Goal: Check status: Check status

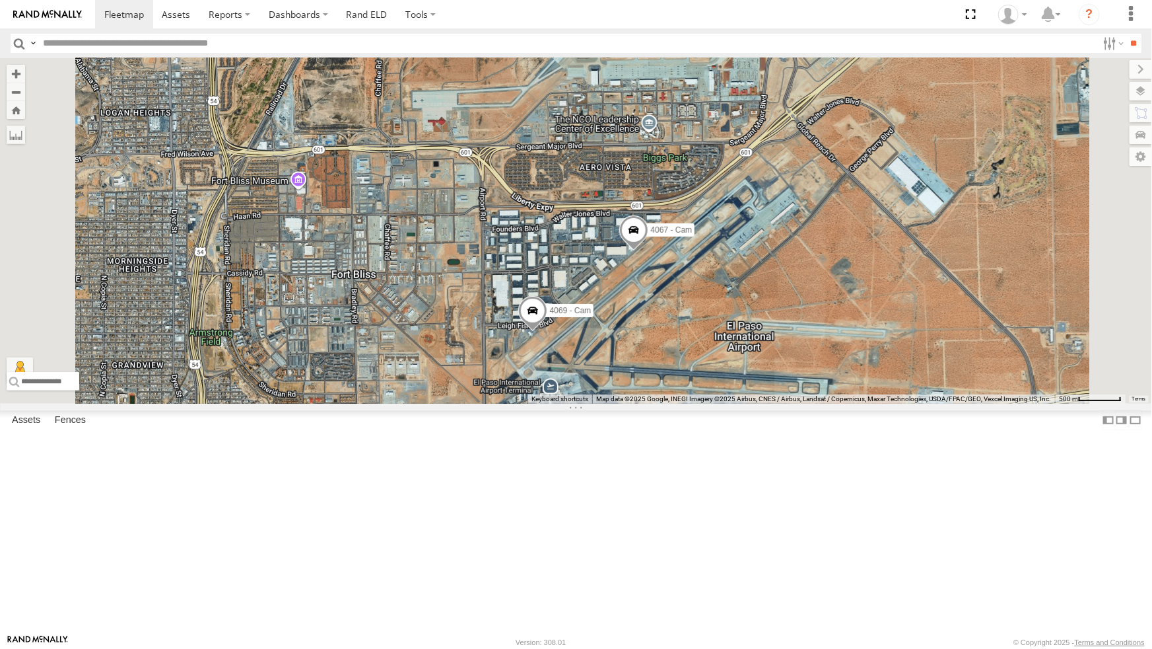
click at [0, 0] on div "212 - Cam All Assets" at bounding box center [0, 0] width 0 height 0
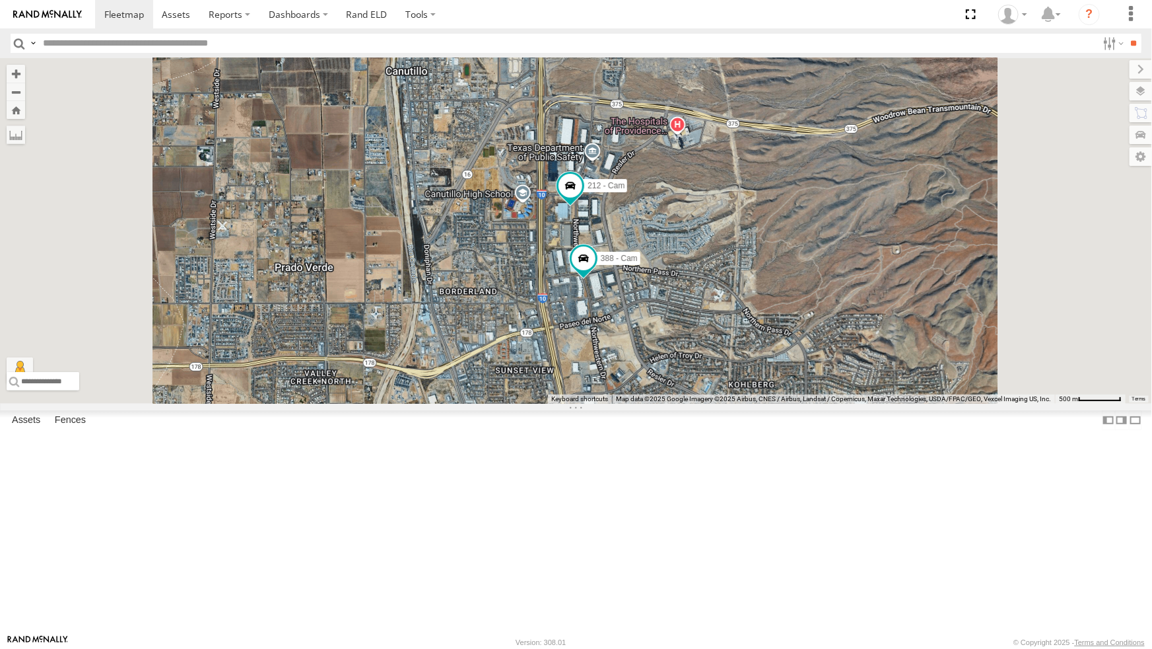
click at [632, 403] on div "388 - Cam 212 - Cam" at bounding box center [576, 230] width 1152 height 345
click at [0, 0] on div "4071 - Cam" at bounding box center [0, 0] width 0 height 0
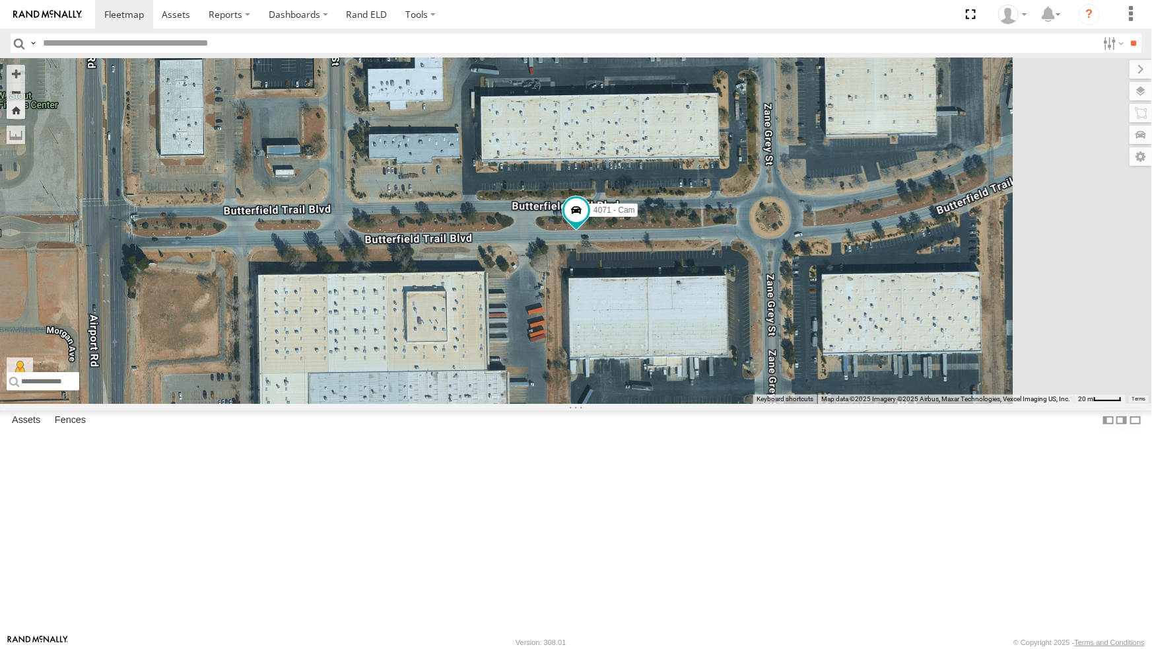
click at [0, 0] on div "All Assets" at bounding box center [0, 0] width 0 height 0
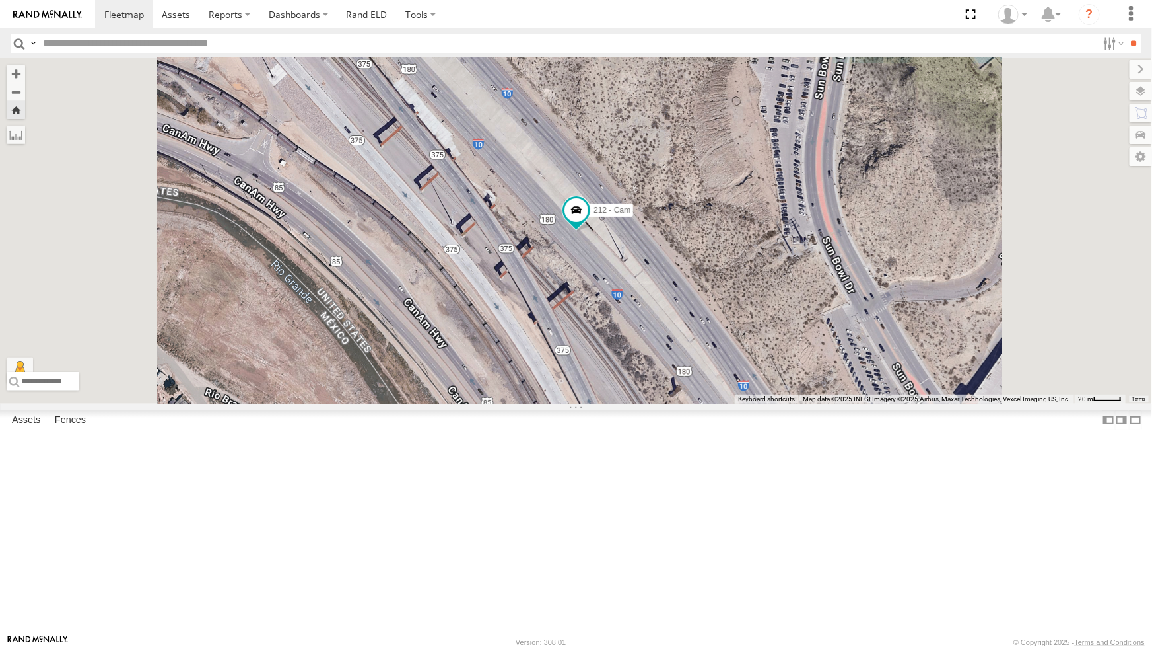
click at [0, 0] on div "442 - Cam All Assets" at bounding box center [0, 0] width 0 height 0
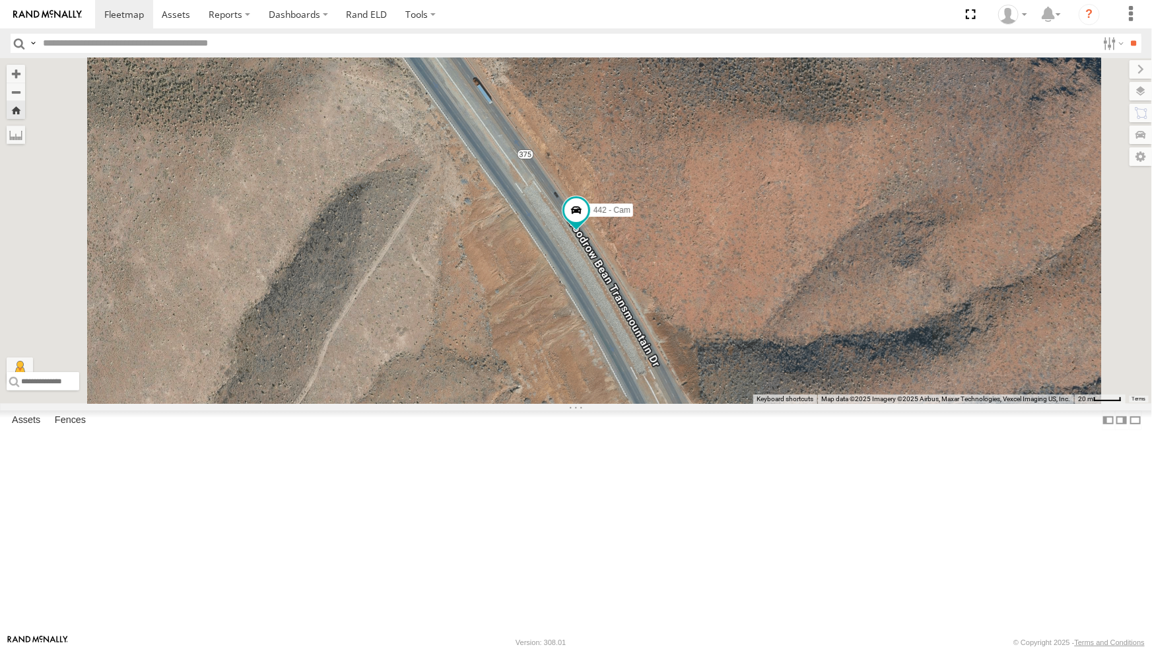
click at [0, 0] on div "212 - Cam" at bounding box center [0, 0] width 0 height 0
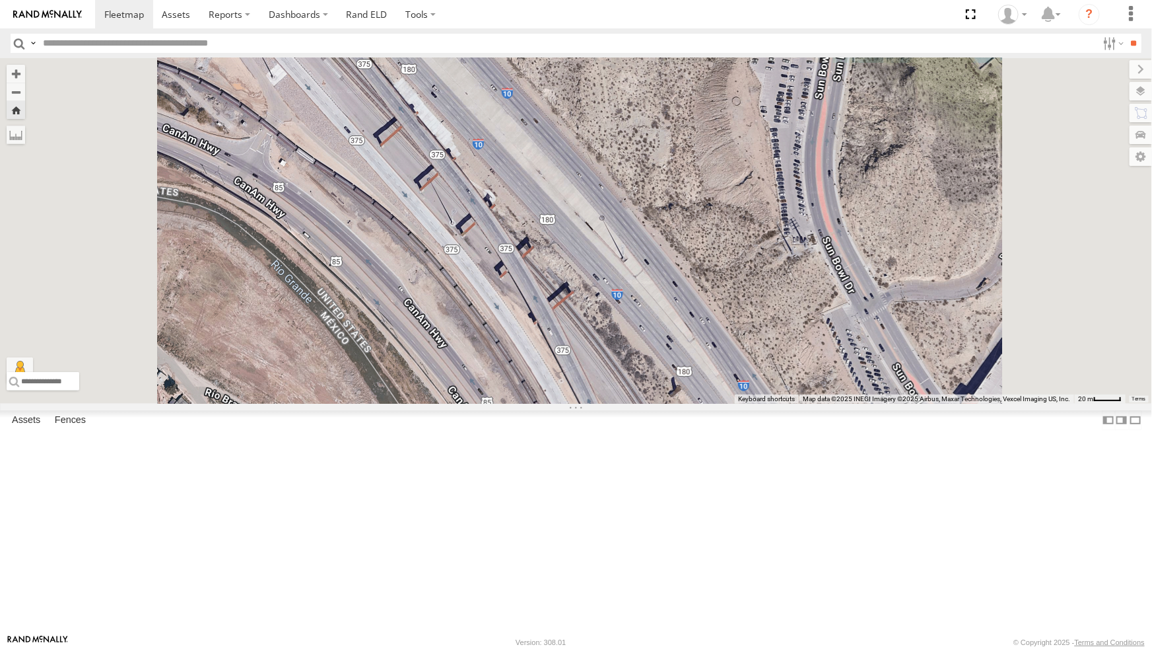
click at [0, 0] on div "212 - Cam All Assets" at bounding box center [0, 0] width 0 height 0
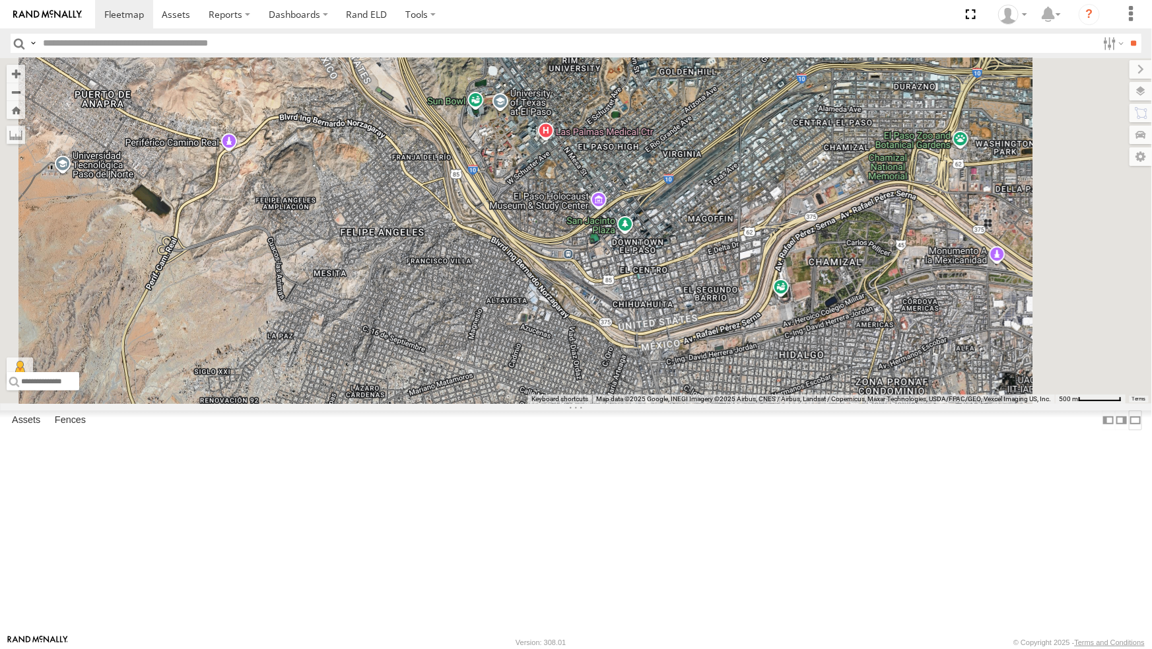
click at [1129, 429] on label at bounding box center [1135, 419] width 13 height 19
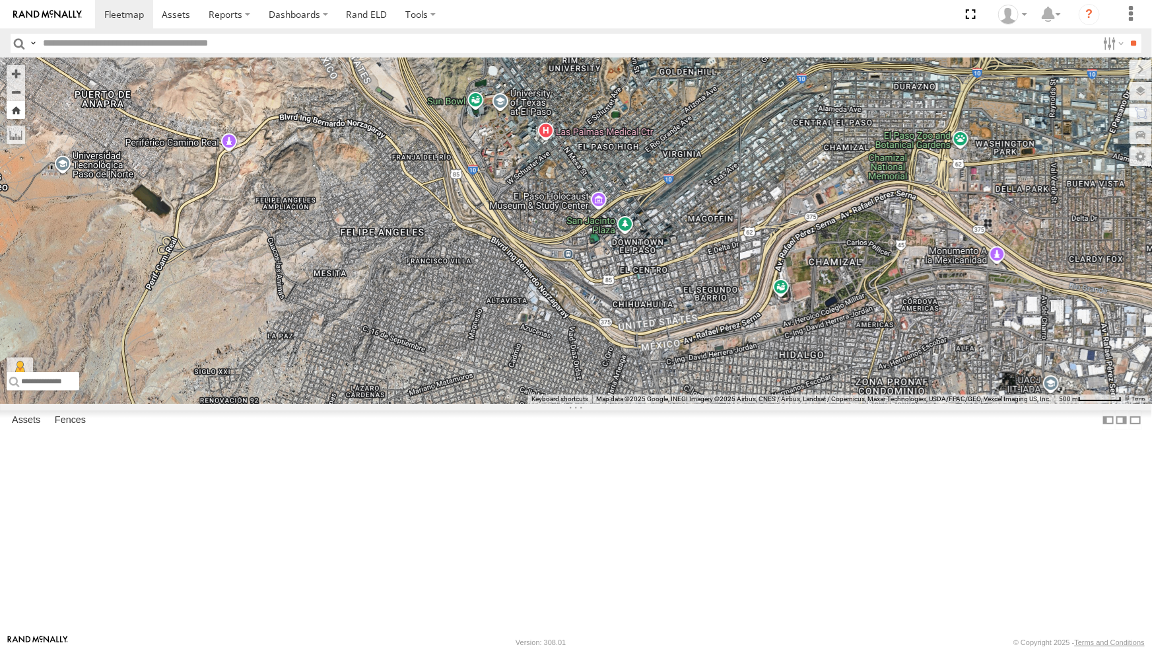
click at [20, 101] on button "Zoom Home" at bounding box center [16, 110] width 18 height 18
click at [17, 101] on button "Zoom Home" at bounding box center [16, 110] width 18 height 18
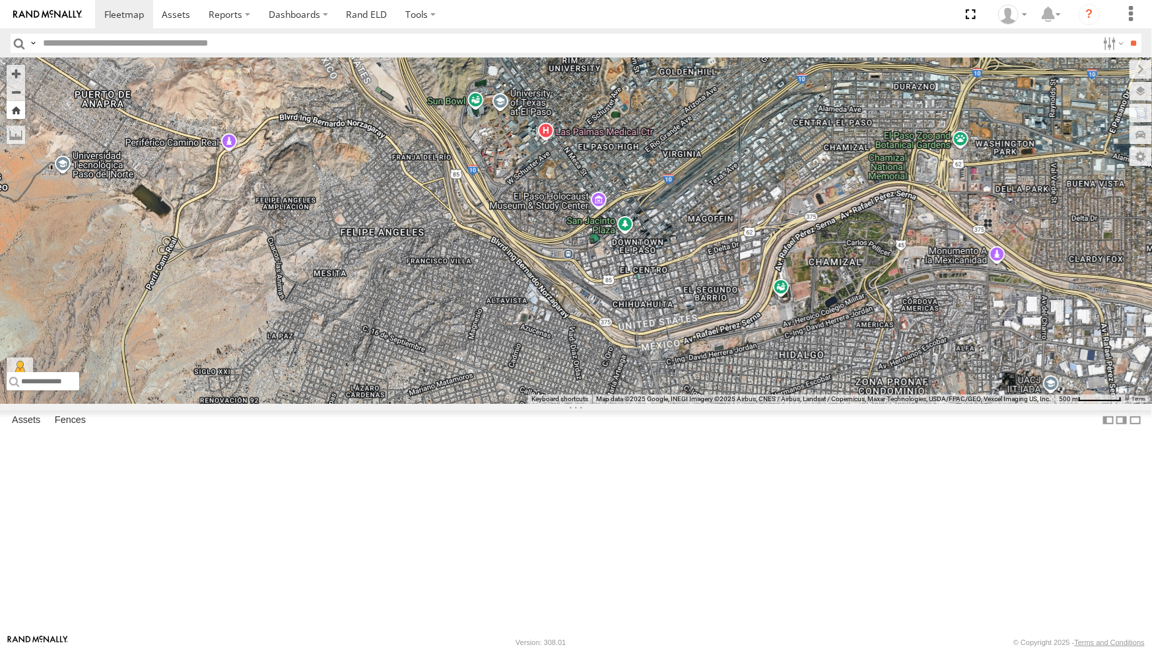
click at [17, 101] on button "Zoom Home" at bounding box center [16, 110] width 18 height 18
click at [14, 83] on button "Zoom out" at bounding box center [16, 92] width 18 height 18
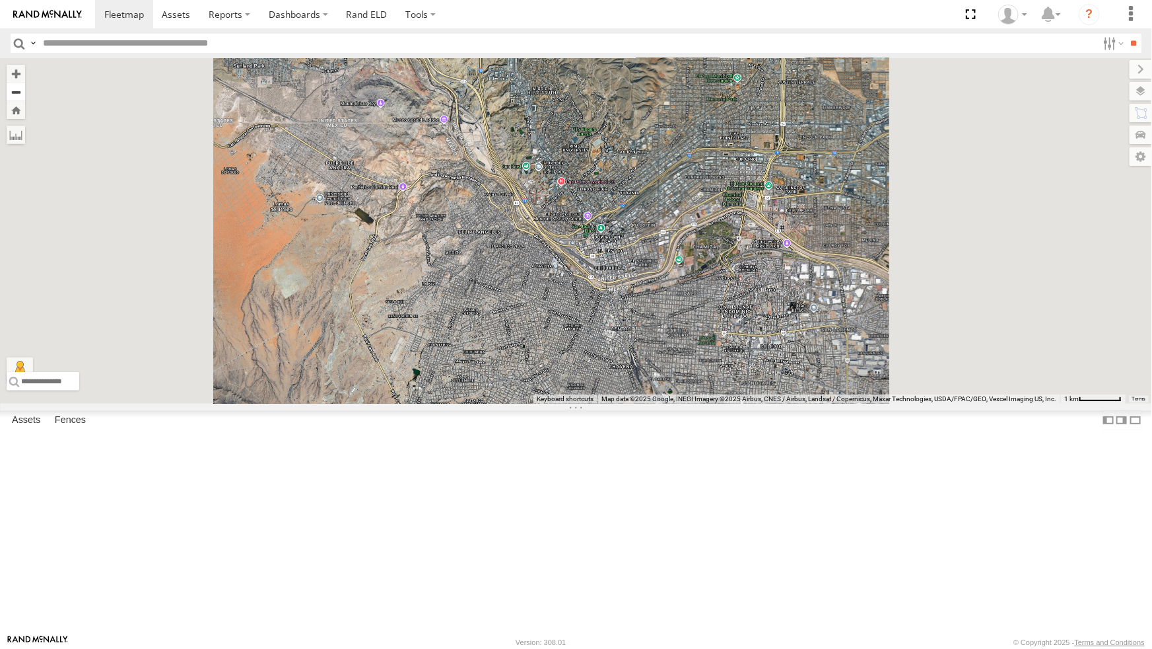
click at [14, 83] on button "Zoom out" at bounding box center [16, 92] width 18 height 18
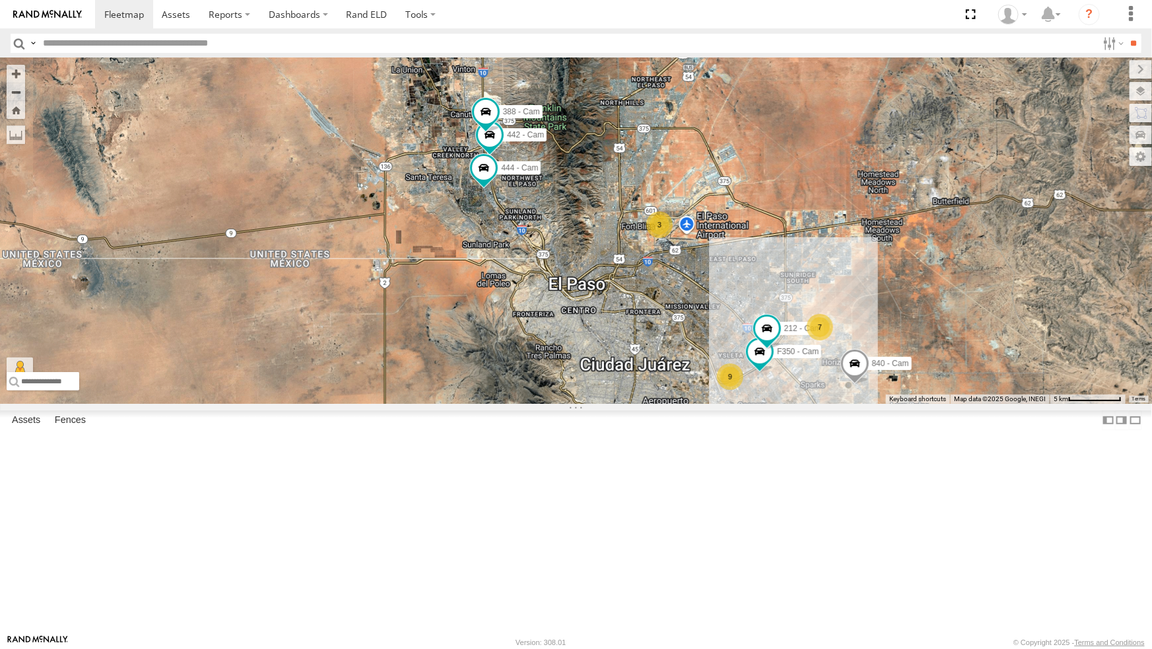
drag, startPoint x: 763, startPoint y: 279, endPoint x: 761, endPoint y: 308, distance: 29.1
click at [761, 308] on div "3 7 F350 - Cam 442 - Cam 9 840 - Cam 444 - Cam 388 - Cam 212 - Cam" at bounding box center [576, 230] width 1152 height 345
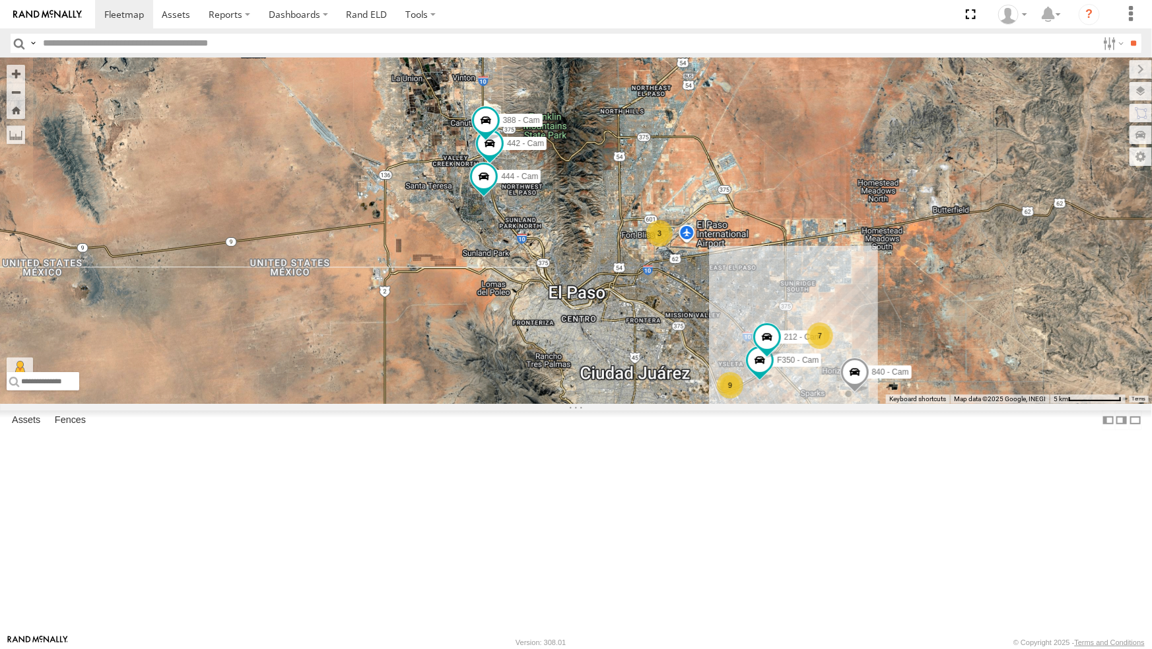
drag, startPoint x: 666, startPoint y: 118, endPoint x: 704, endPoint y: 280, distance: 166.8
click at [701, 270] on div "3 7 F350 - Cam 442 - Cam 9 840 - Cam 444 - Cam 388 - Cam 212 - Cam" at bounding box center [576, 230] width 1152 height 345
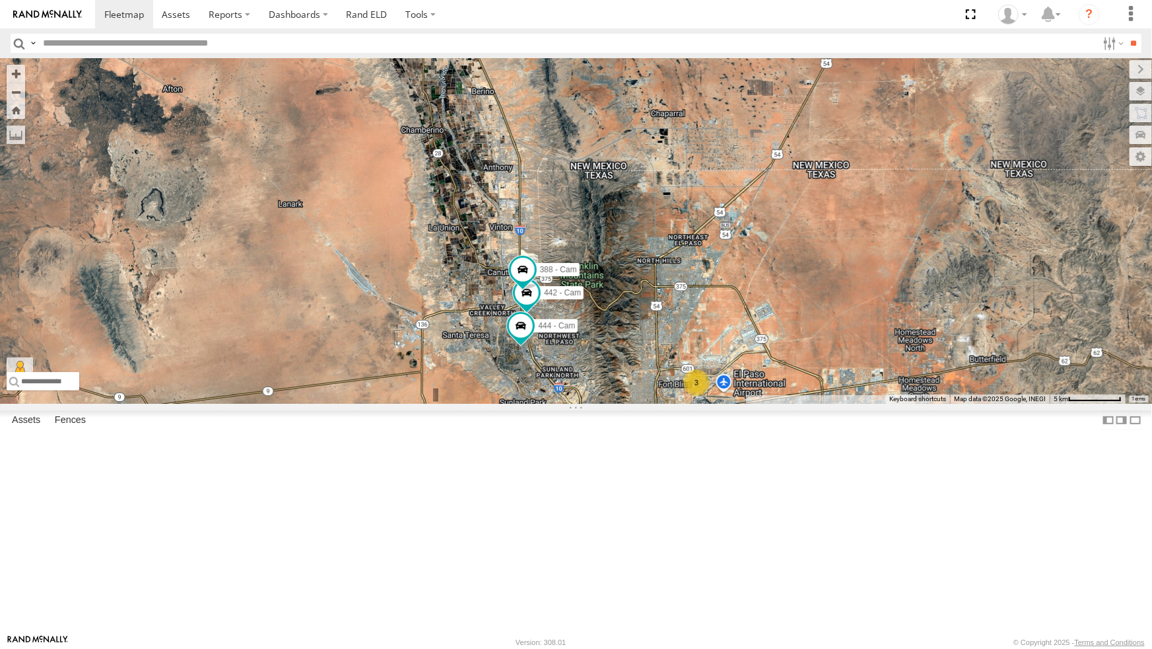
click at [711, 319] on div "3 7 F350 - Cam 442 - Cam 9 840 - Cam 444 - Cam 388 - Cam 212 - Cam" at bounding box center [576, 230] width 1152 height 345
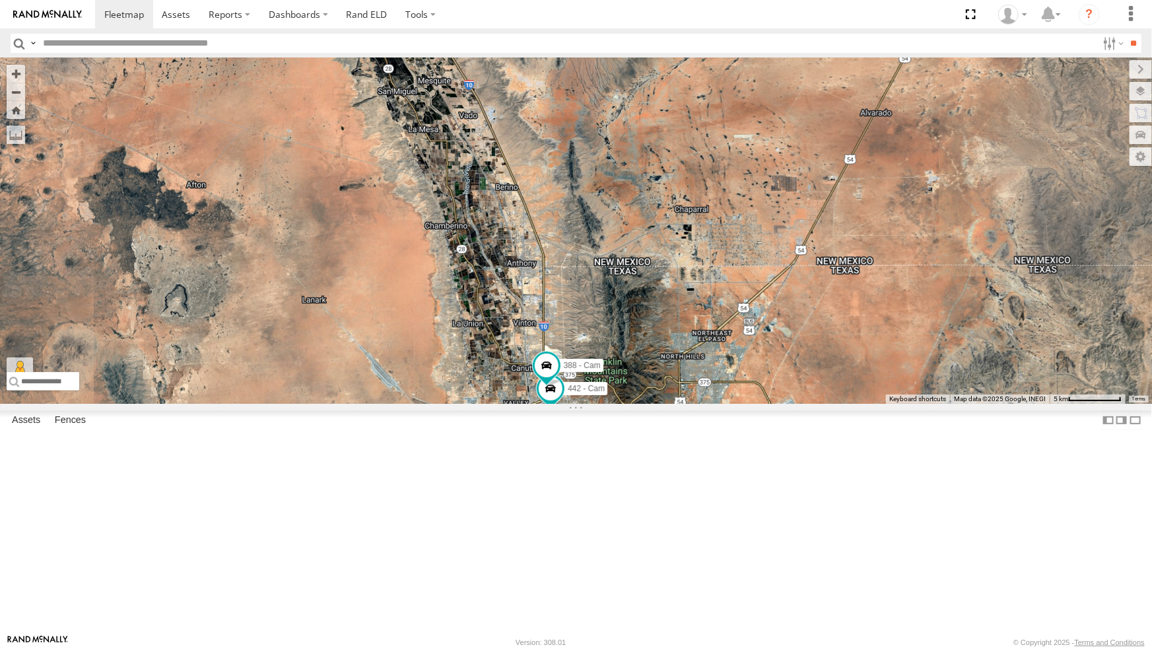
click at [713, 329] on div "3 7 F350 - Cam 442 - Cam 9 840 - Cam 444 - Cam 388 - Cam 212 - Cam" at bounding box center [576, 230] width 1152 height 345
click at [710, 323] on div "3 7 F350 - Cam 442 - Cam 9 840 - Cam 444 - Cam 388 - Cam 212 - Cam" at bounding box center [576, 230] width 1152 height 345
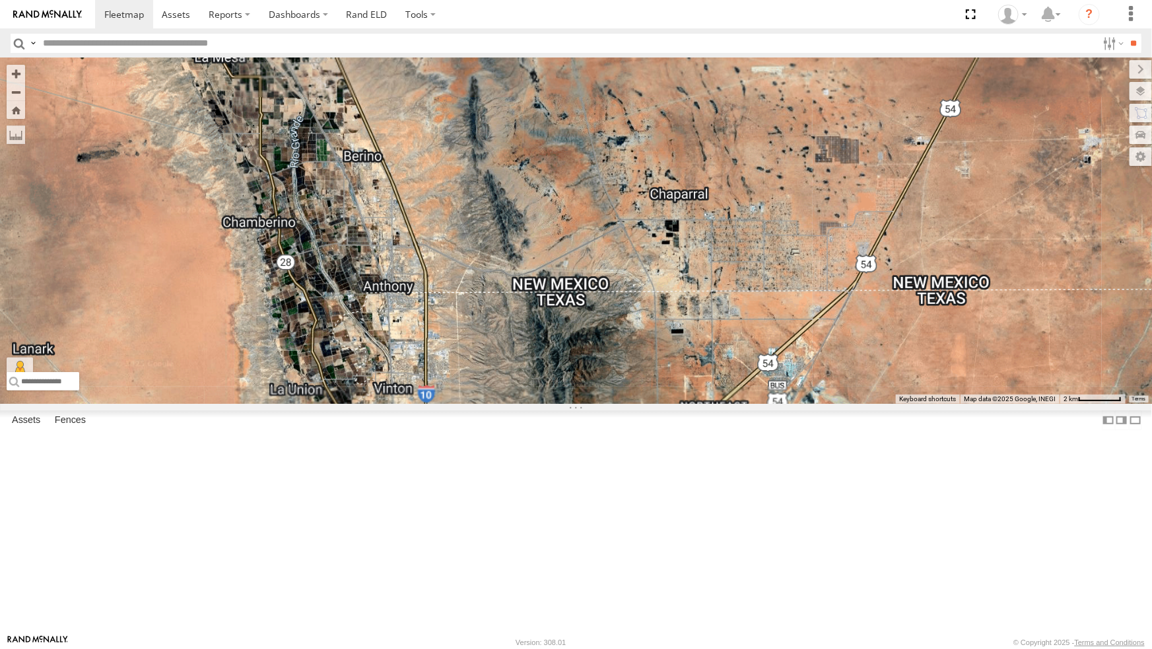
click at [710, 323] on div "F350 - Cam 442 - Cam 840 - Cam 444 - Cam 388 - Cam 212 - Cam" at bounding box center [576, 230] width 1152 height 345
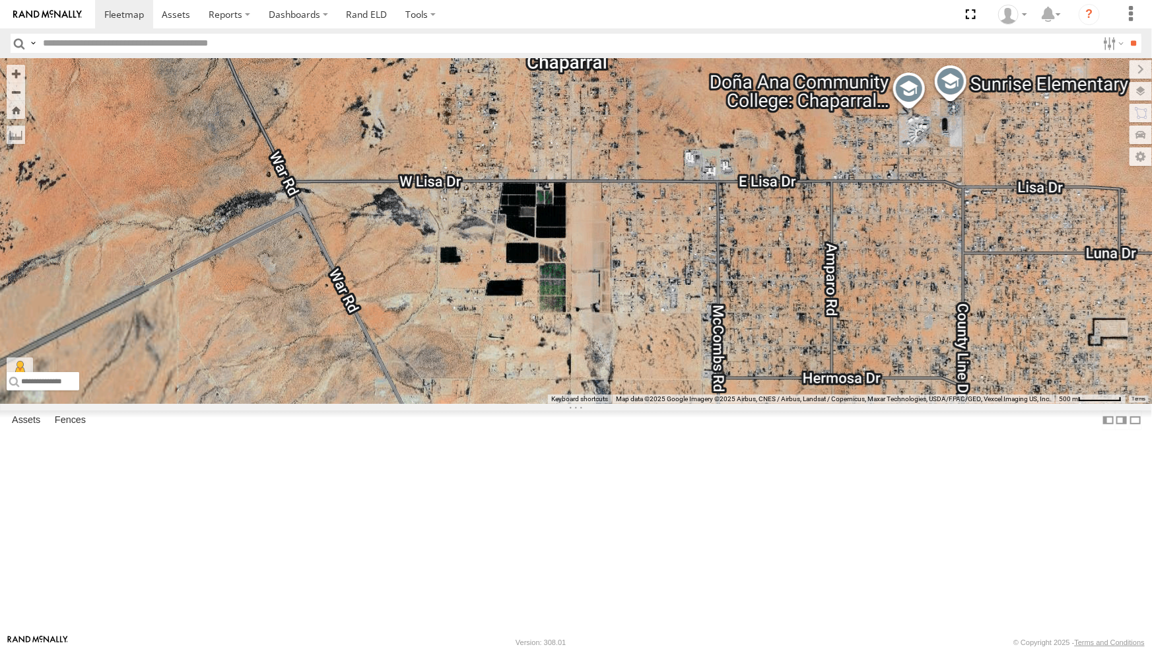
click at [730, 363] on div "F350 - Cam 442 - Cam 840 - Cam 444 - Cam 388 - Cam 212 - Cam" at bounding box center [576, 230] width 1152 height 345
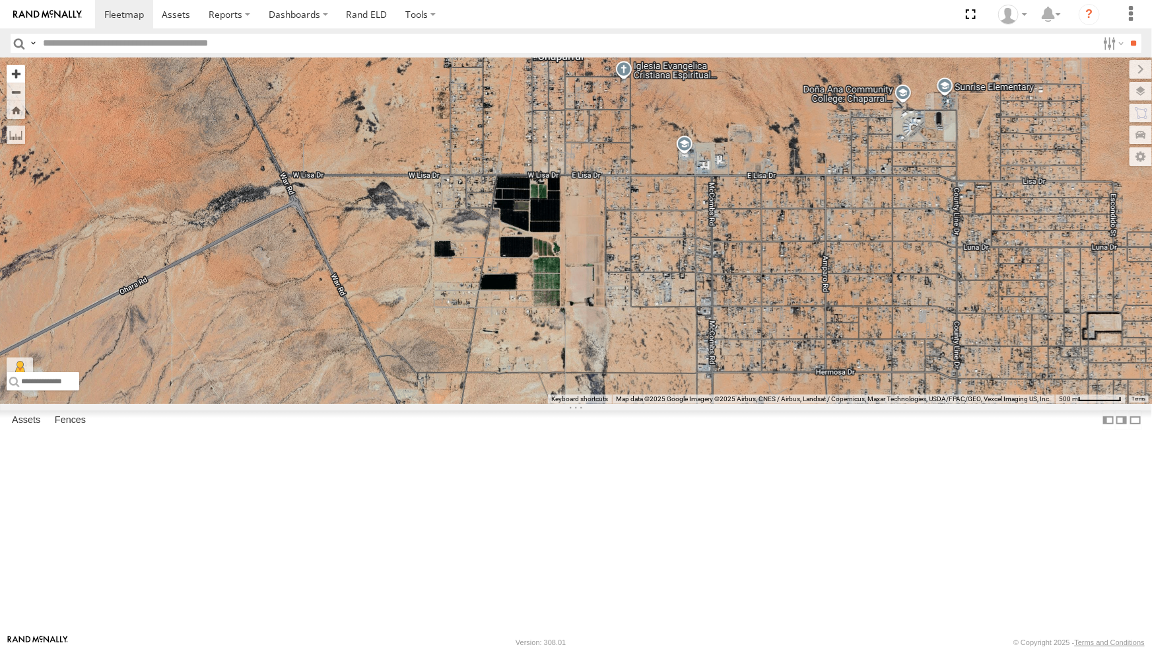
click at [19, 65] on button "Zoom in" at bounding box center [16, 74] width 18 height 18
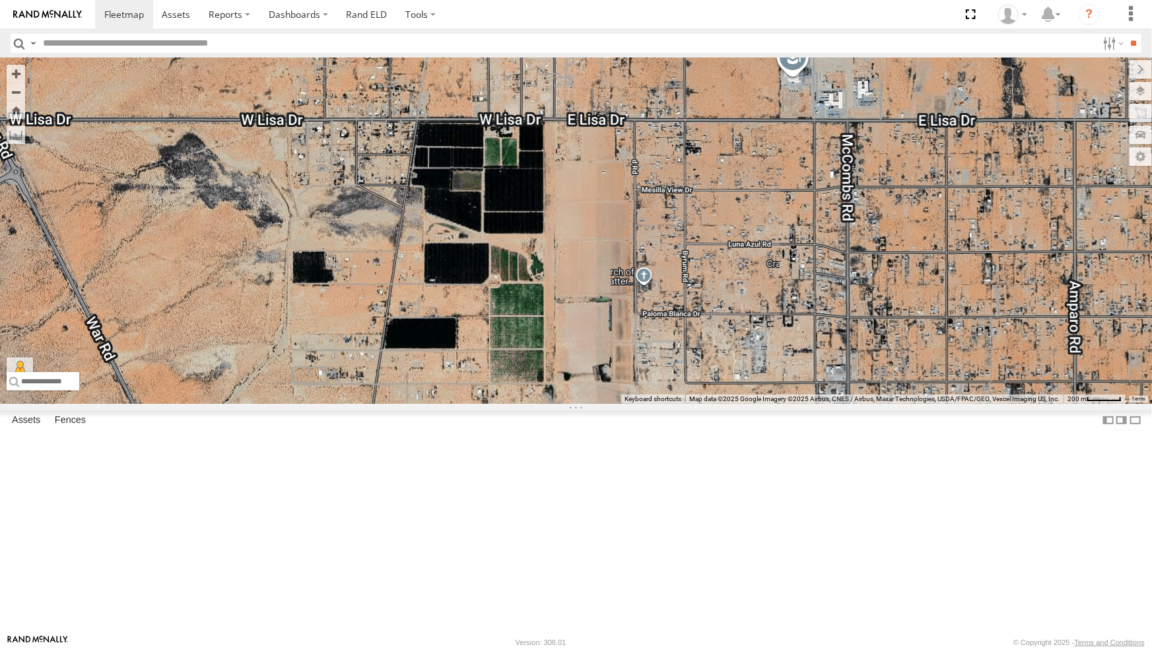
click at [539, 245] on div "F350 - Cam 442 - Cam 840 - Cam 444 - Cam 388 - Cam 212 - Cam" at bounding box center [576, 230] width 1152 height 345
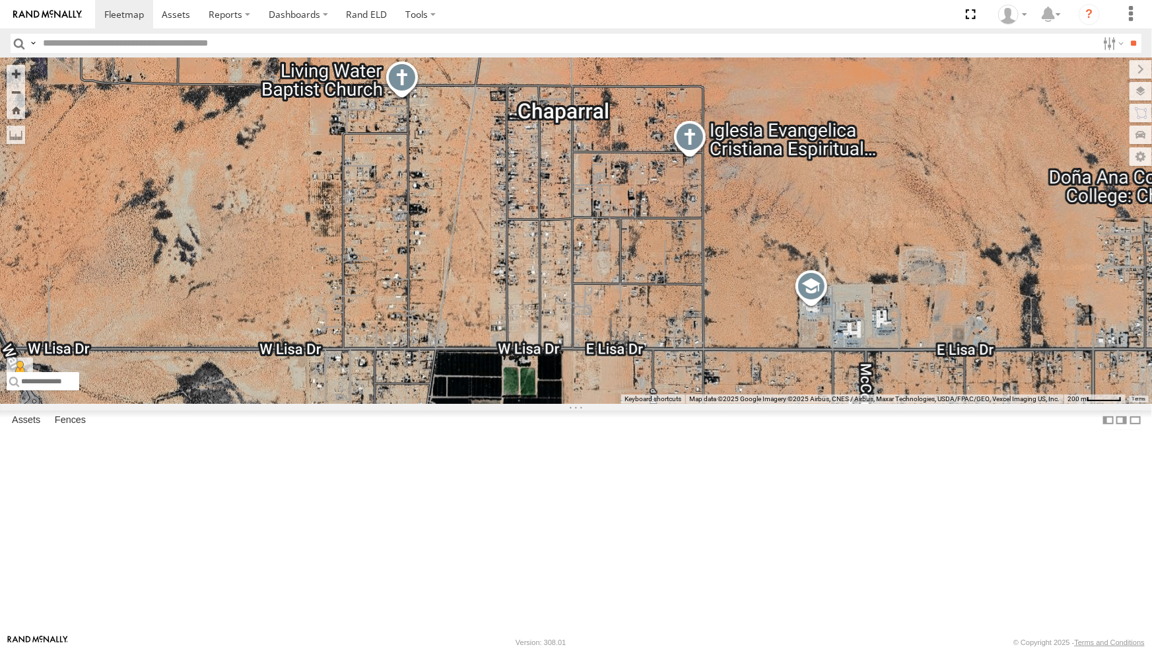
drag, startPoint x: 543, startPoint y: 405, endPoint x: 551, endPoint y: 440, distance: 36.5
click at [551, 403] on div "F350 - Cam 442 - Cam 840 - Cam 444 - Cam 388 - Cam 212 - Cam" at bounding box center [576, 230] width 1152 height 345
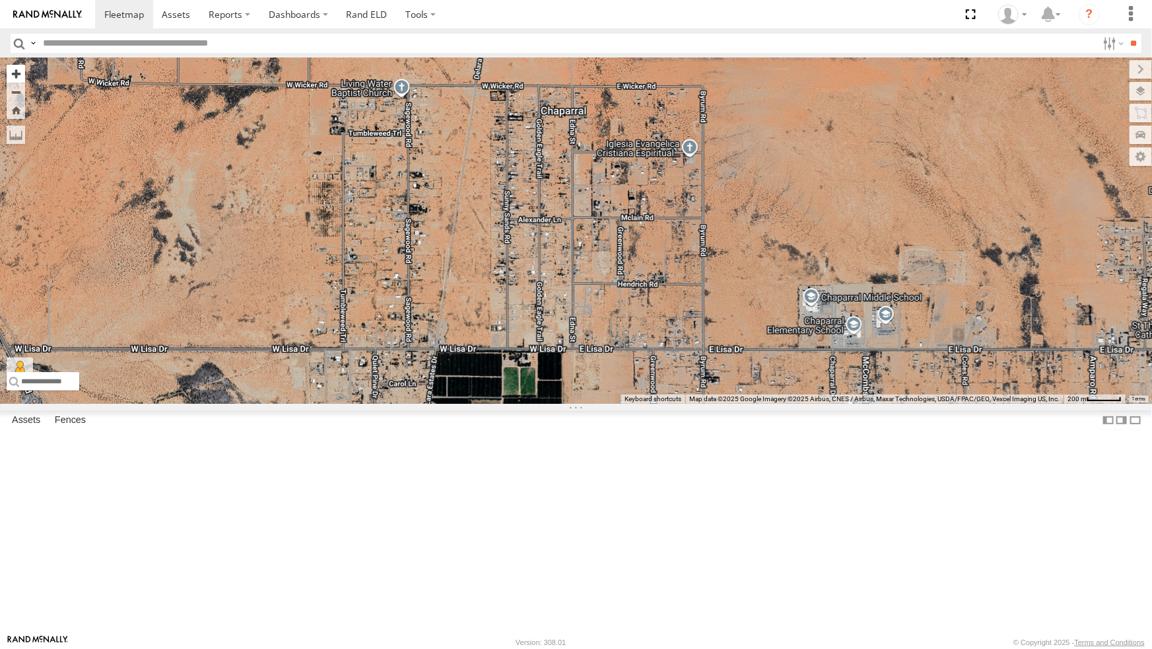
click at [17, 65] on button "Zoom in" at bounding box center [16, 74] width 18 height 18
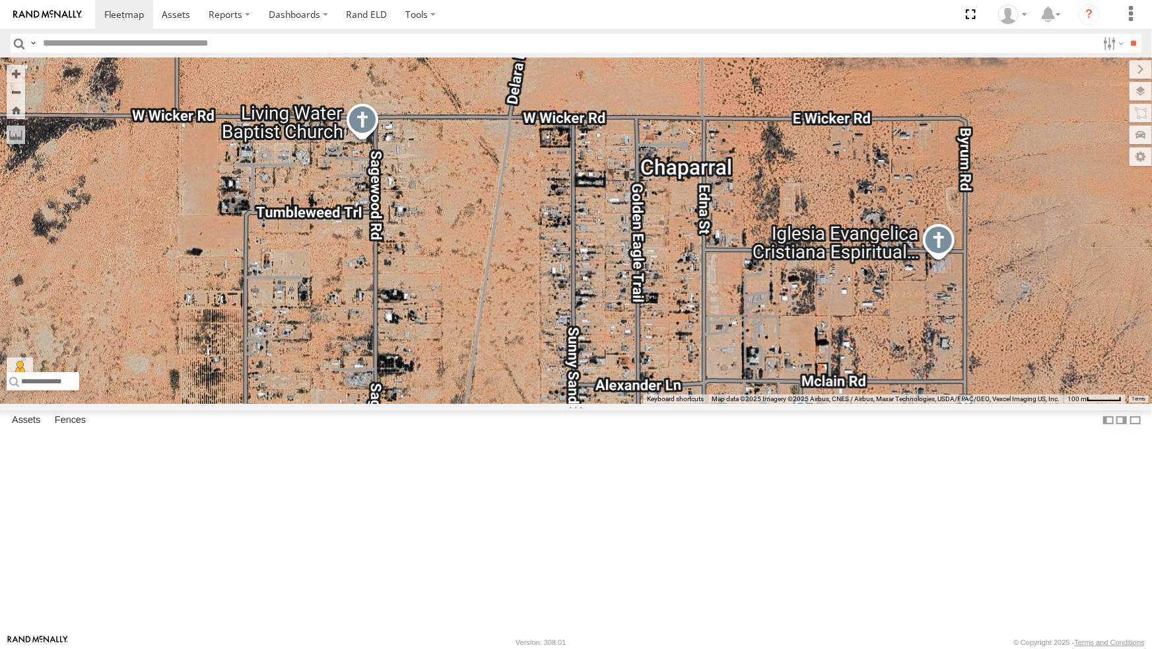
drag, startPoint x: 502, startPoint y: 242, endPoint x: 590, endPoint y: 356, distance: 144.0
click at [590, 356] on div "F350 - Cam 442 - Cam 840 - Cam 444 - Cam 388 - Cam 212 - Cam" at bounding box center [576, 230] width 1152 height 345
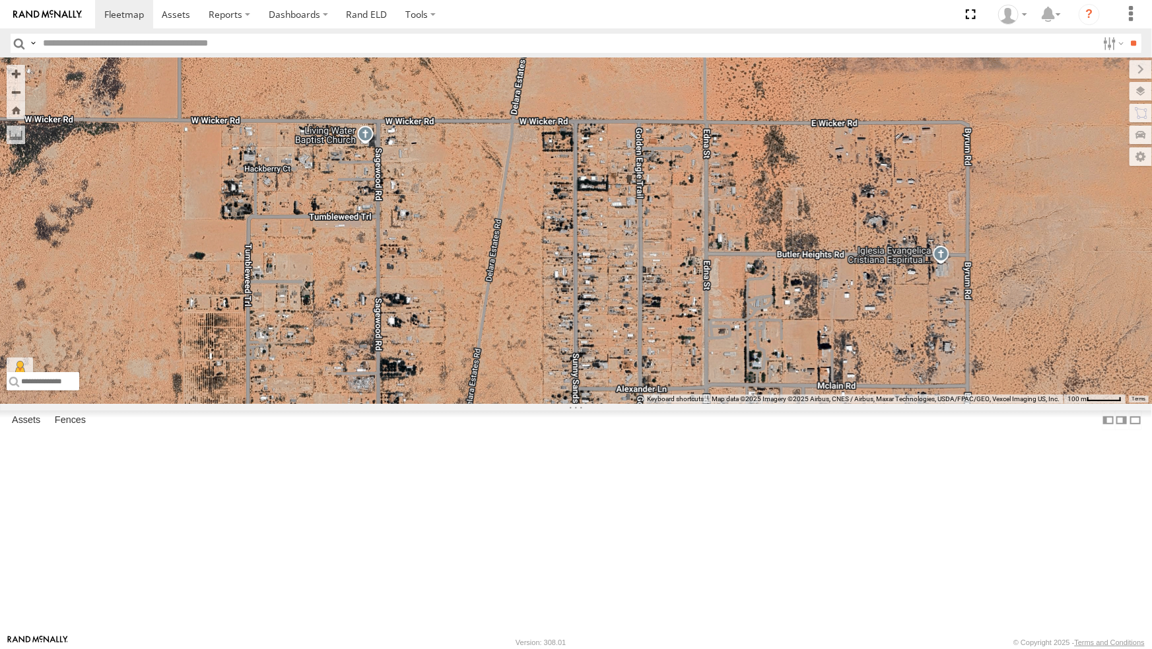
click at [586, 296] on div at bounding box center [576, 230] width 1152 height 345
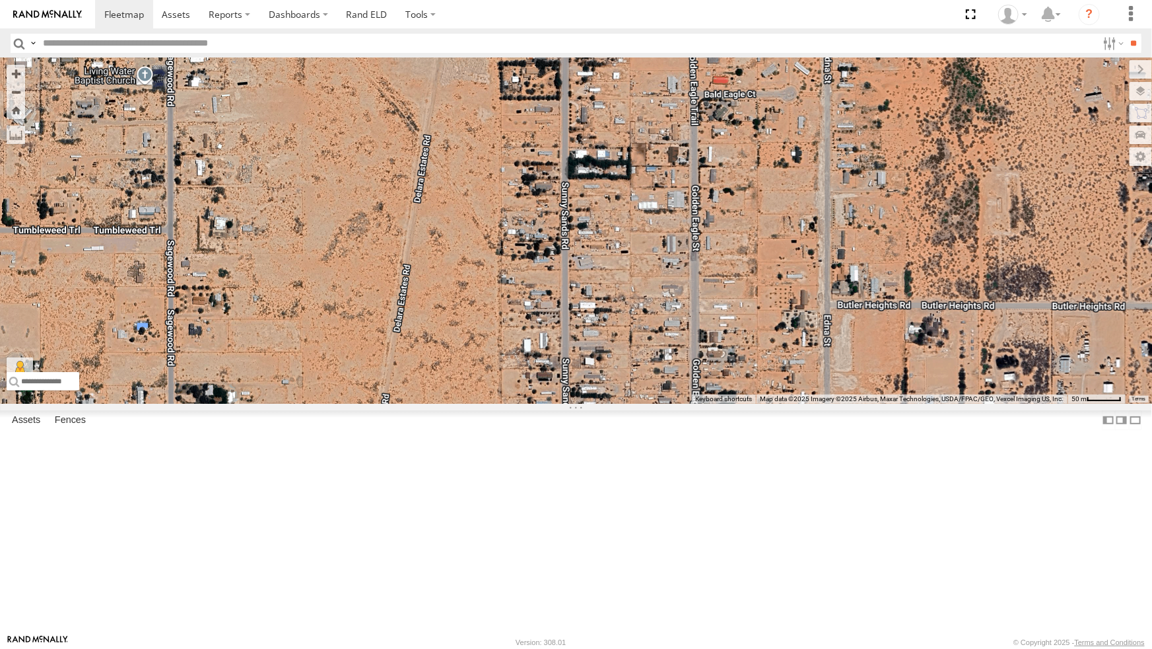
click at [715, 235] on div at bounding box center [576, 230] width 1152 height 345
click at [740, 241] on div at bounding box center [576, 230] width 1152 height 345
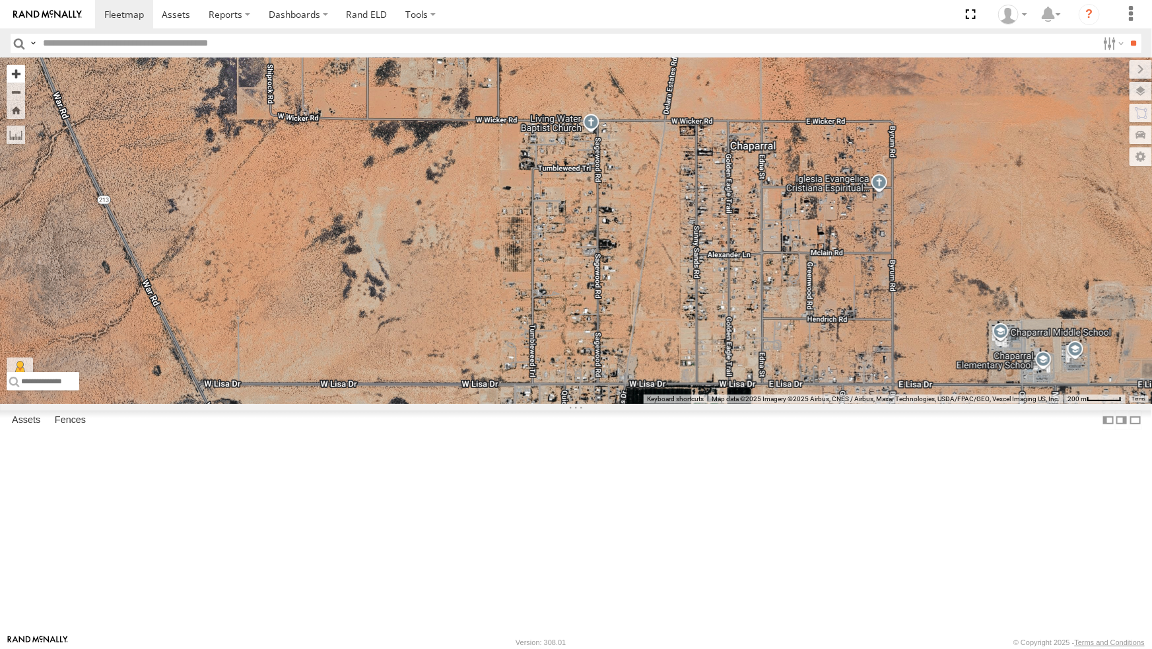
click at [15, 65] on button "Zoom in" at bounding box center [16, 74] width 18 height 18
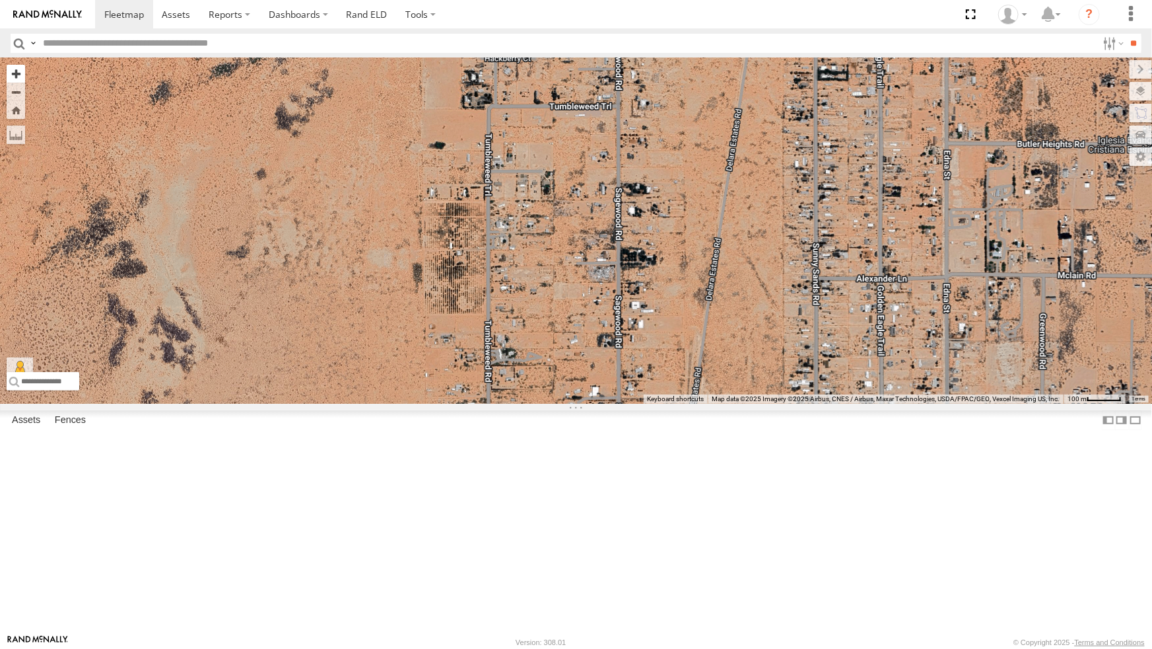
click at [15, 65] on button "Zoom in" at bounding box center [16, 74] width 18 height 18
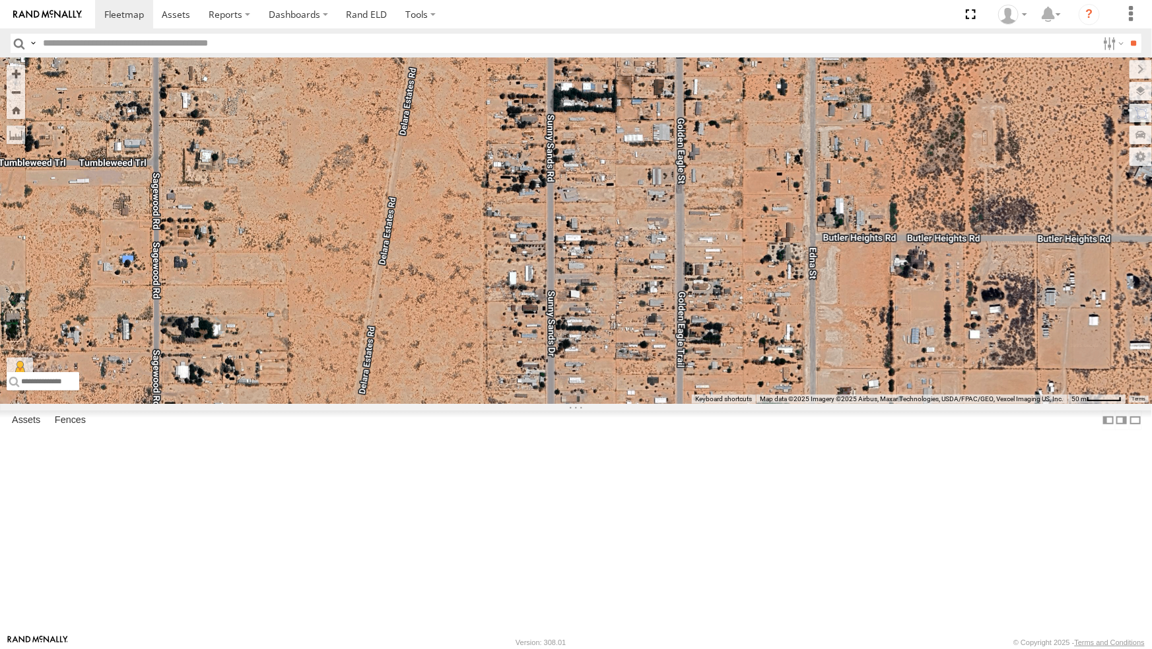
drag, startPoint x: 993, startPoint y: 172, endPoint x: 485, endPoint y: 355, distance: 540.0
click at [485, 355] on div at bounding box center [576, 230] width 1152 height 345
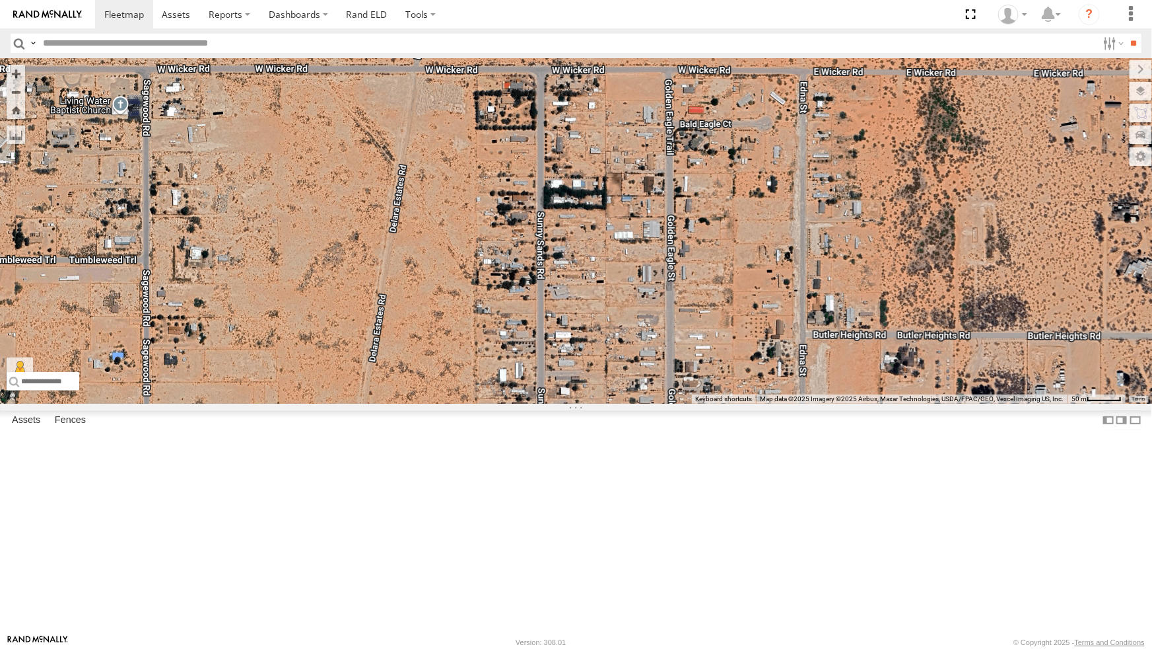
drag, startPoint x: 663, startPoint y: 251, endPoint x: 650, endPoint y: 366, distance: 115.7
click at [650, 366] on div at bounding box center [576, 230] width 1152 height 345
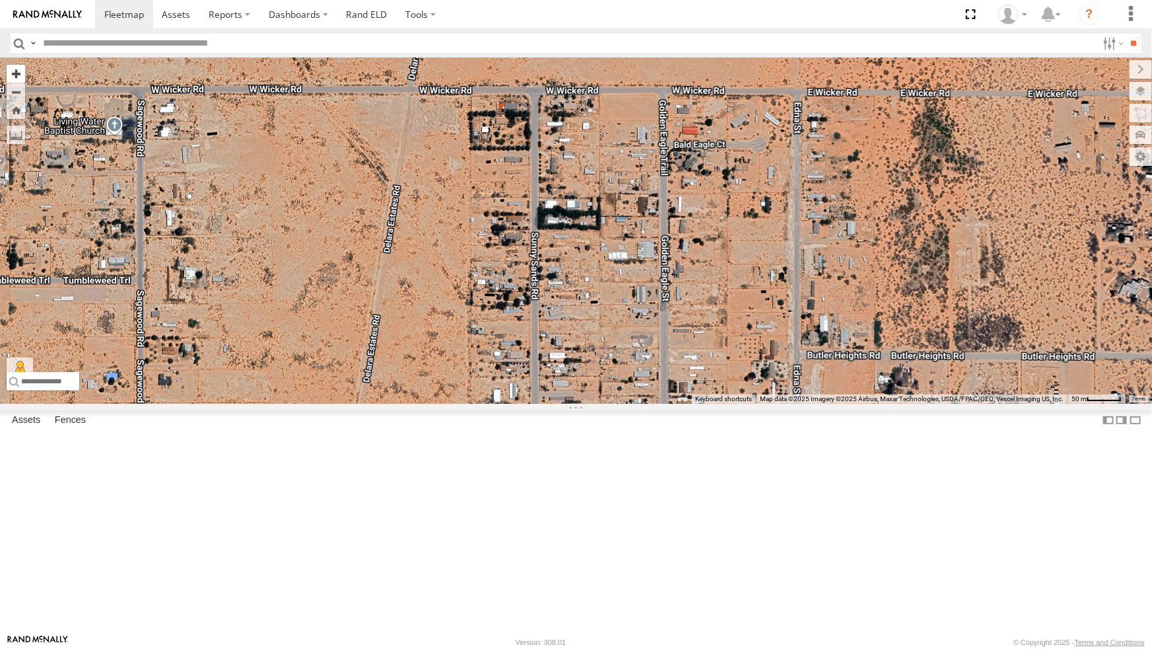
click at [20, 65] on button "Zoom in" at bounding box center [16, 74] width 18 height 18
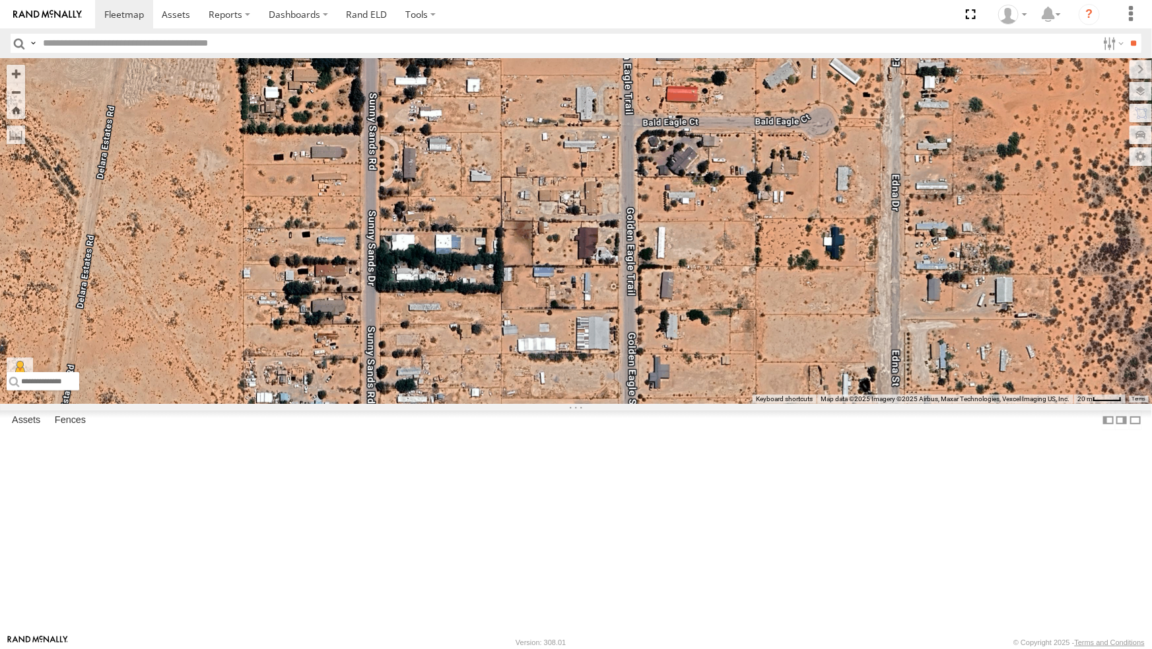
drag, startPoint x: 769, startPoint y: 231, endPoint x: 633, endPoint y: 302, distance: 153.3
click at [633, 302] on div at bounding box center [576, 230] width 1152 height 345
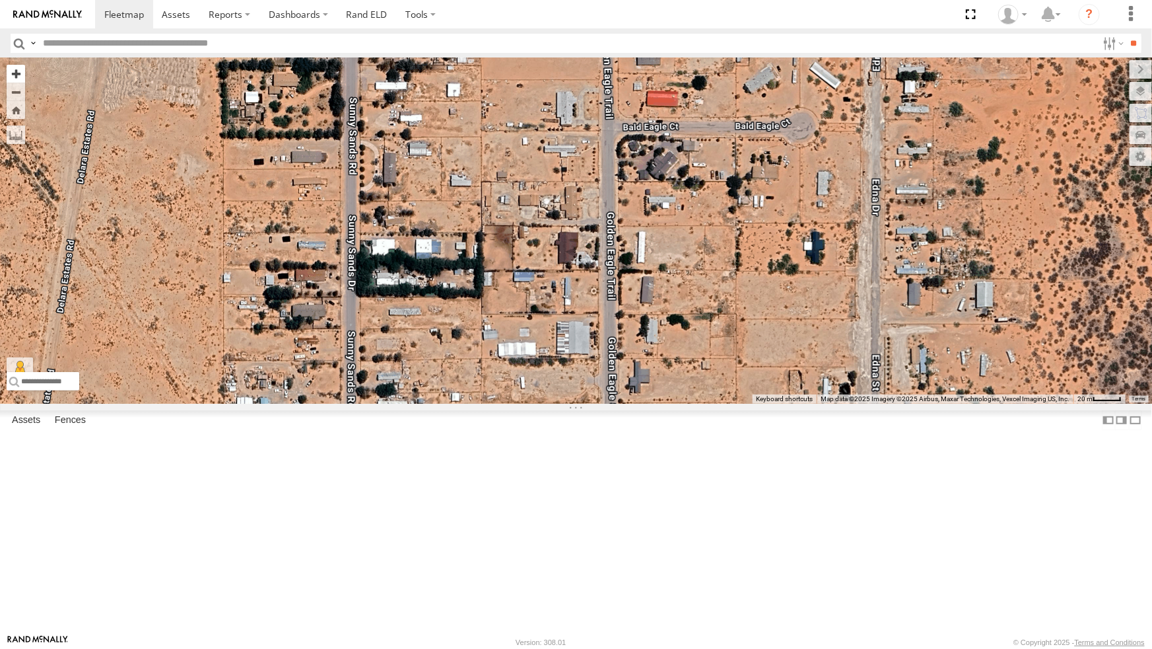
click at [15, 65] on button "Zoom in" at bounding box center [16, 74] width 18 height 18
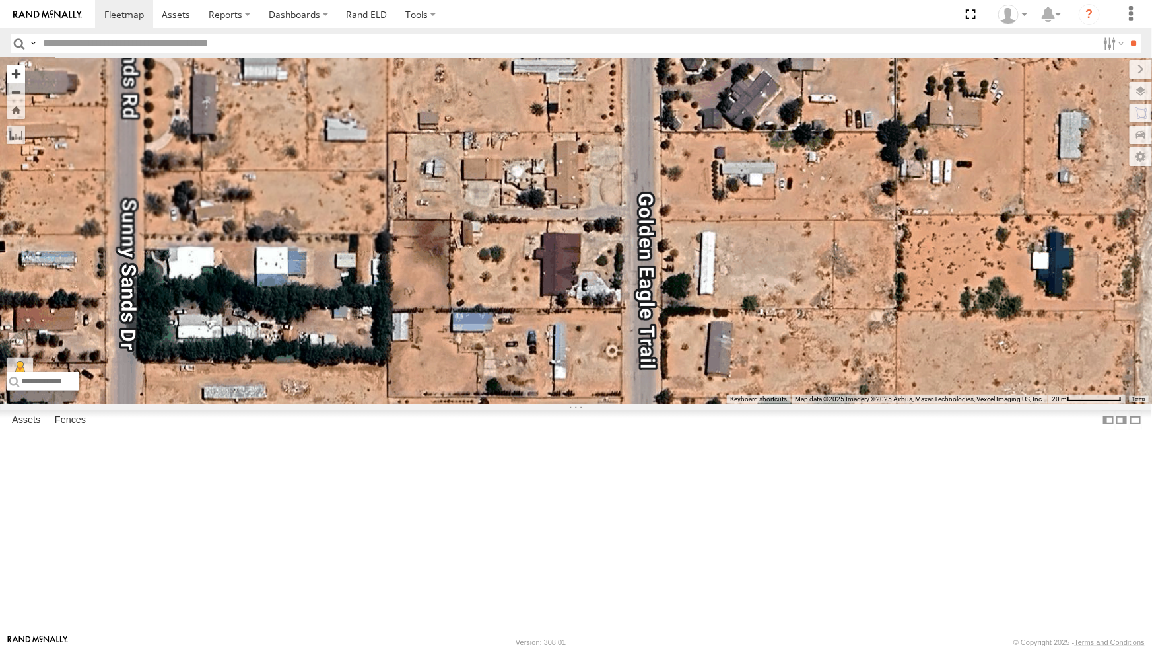
click at [15, 65] on button "Zoom in" at bounding box center [16, 74] width 18 height 18
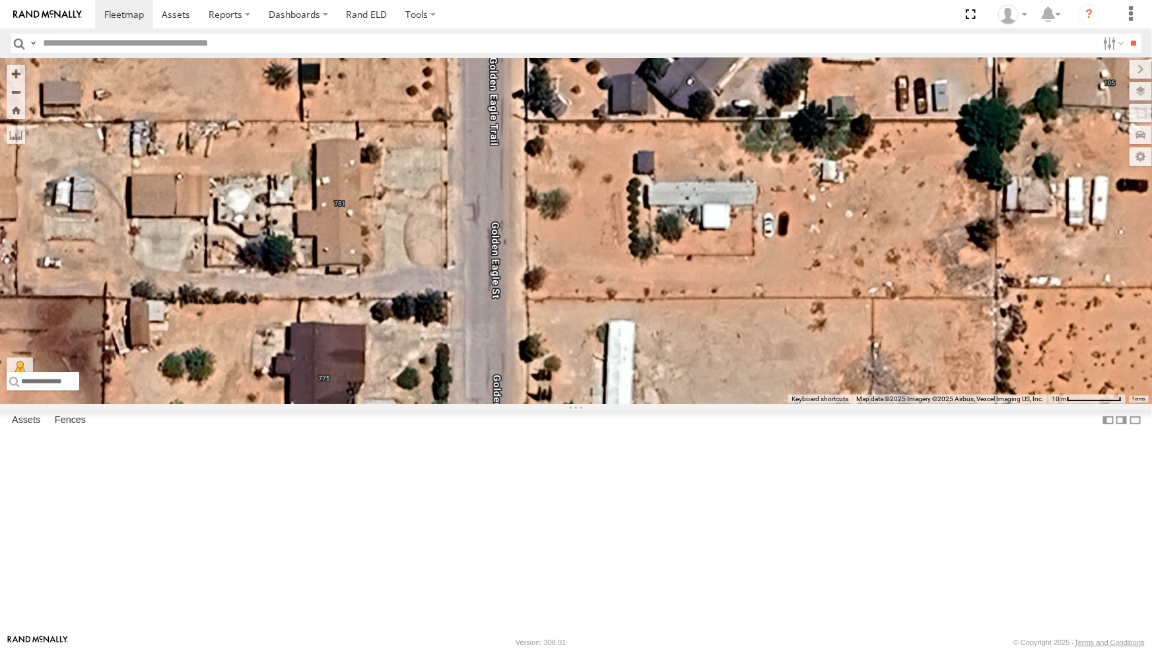
drag, startPoint x: 798, startPoint y: 260, endPoint x: 573, endPoint y: 353, distance: 243.7
click at [573, 353] on div at bounding box center [576, 230] width 1152 height 345
drag, startPoint x: 22, startPoint y: 610, endPoint x: 492, endPoint y: 303, distance: 561.0
click at [492, 303] on div "To activate drag with keyboard, press Alt + Enter. Once in keyboard drag state,…" at bounding box center [576, 230] width 1152 height 345
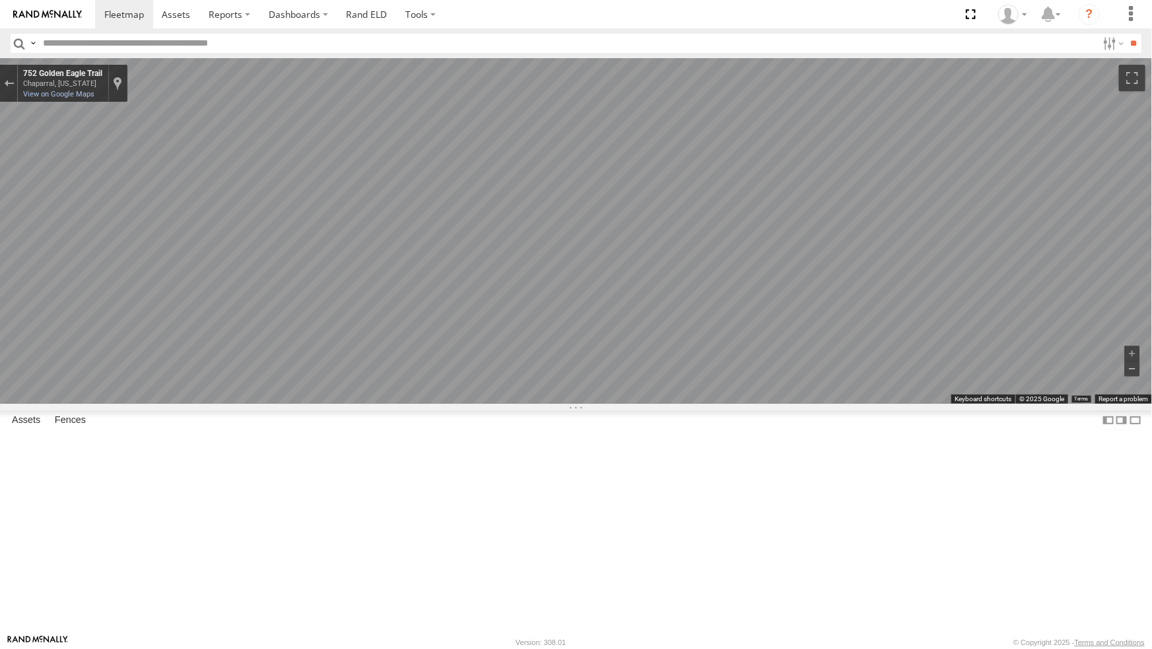
click at [1129, 376] on button "Zoom out" at bounding box center [1132, 368] width 15 height 15
click at [1133, 376] on button "Zoom out" at bounding box center [1132, 368] width 15 height 15
click at [3, 75] on button "Exit the Street View" at bounding box center [8, 84] width 17 height 18
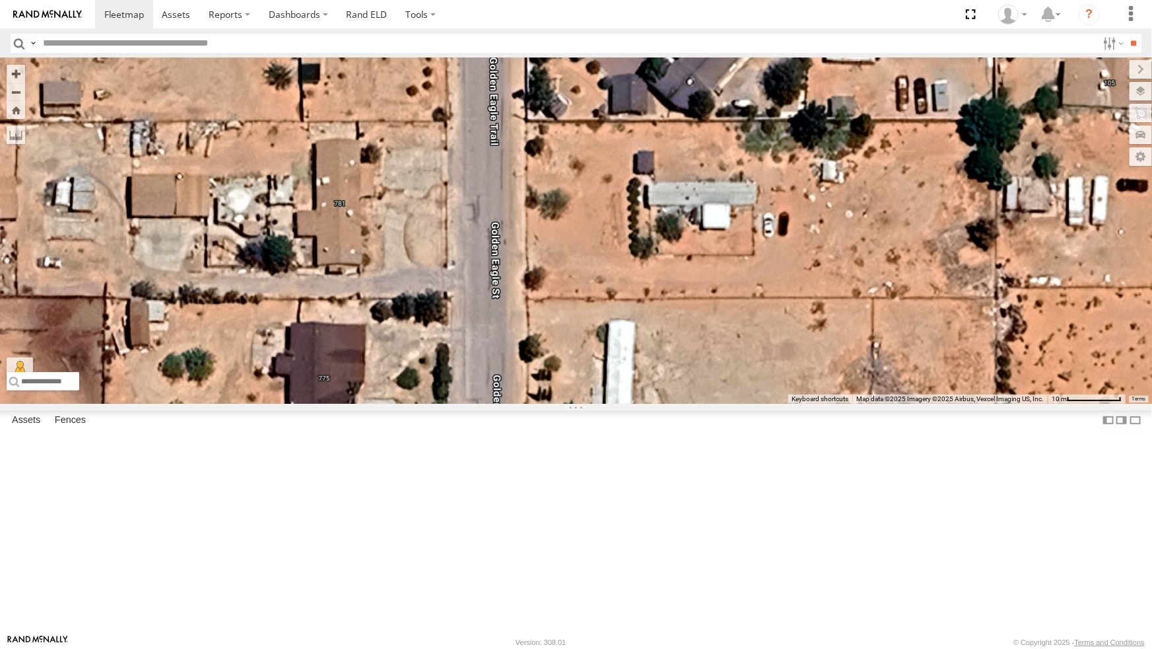
click at [526, 347] on div "Loading..." at bounding box center [576, 230] width 1152 height 345
click at [17, 101] on button "Zoom Home" at bounding box center [16, 110] width 18 height 18
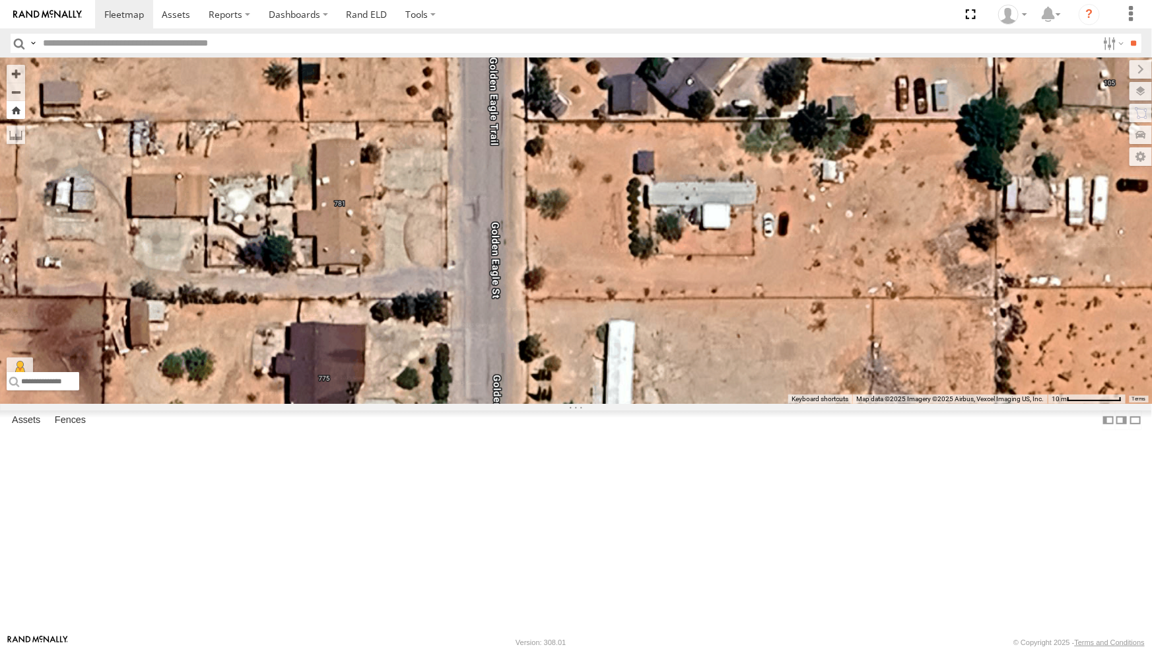
click at [17, 101] on button "Zoom Home" at bounding box center [16, 110] width 18 height 18
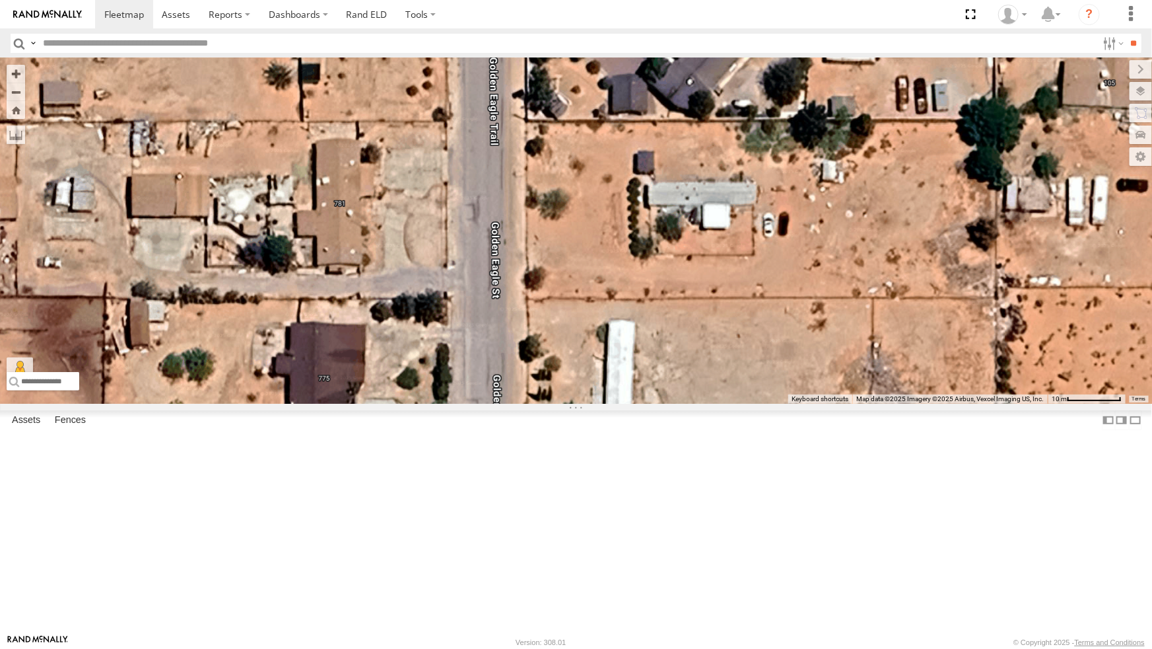
click at [278, 205] on div "Loading..." at bounding box center [576, 230] width 1152 height 345
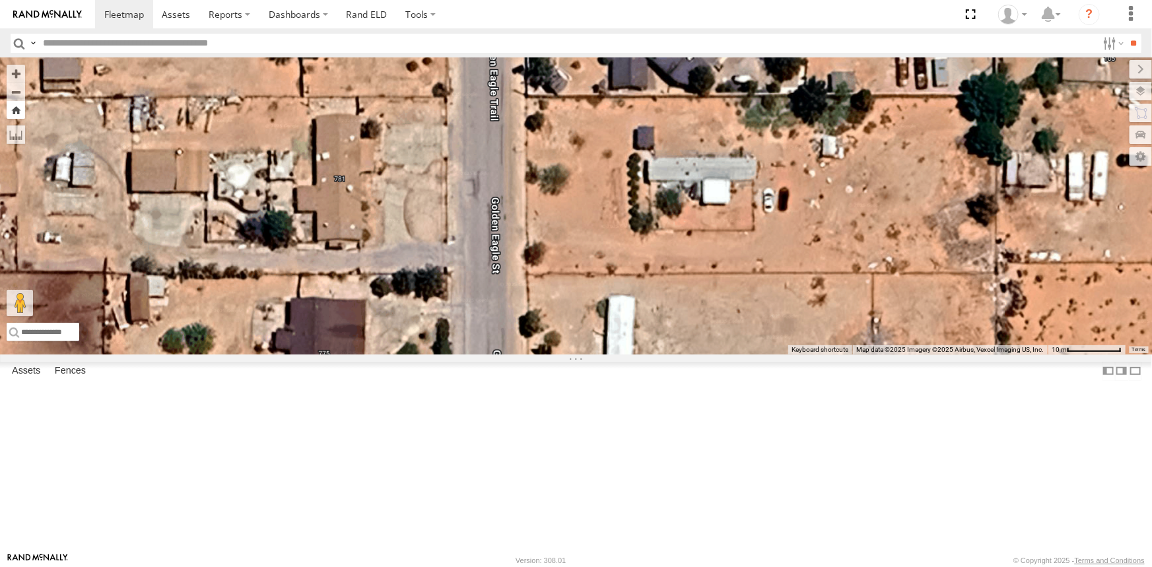
click at [17, 112] on button "Zoom Home" at bounding box center [16, 110] width 18 height 18
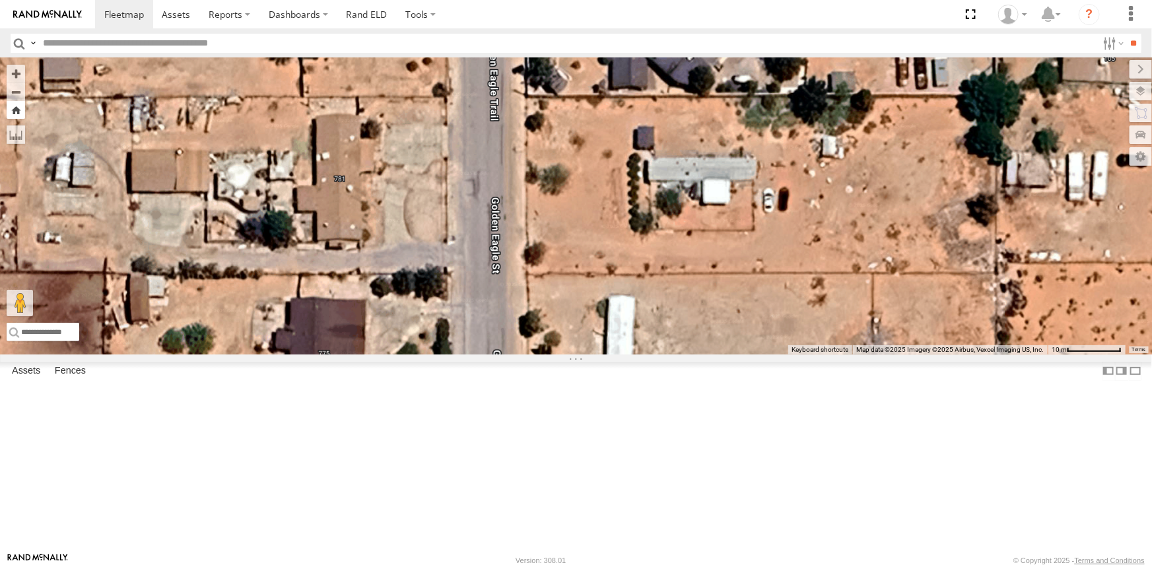
click at [17, 112] on button "Zoom Home" at bounding box center [16, 110] width 18 height 18
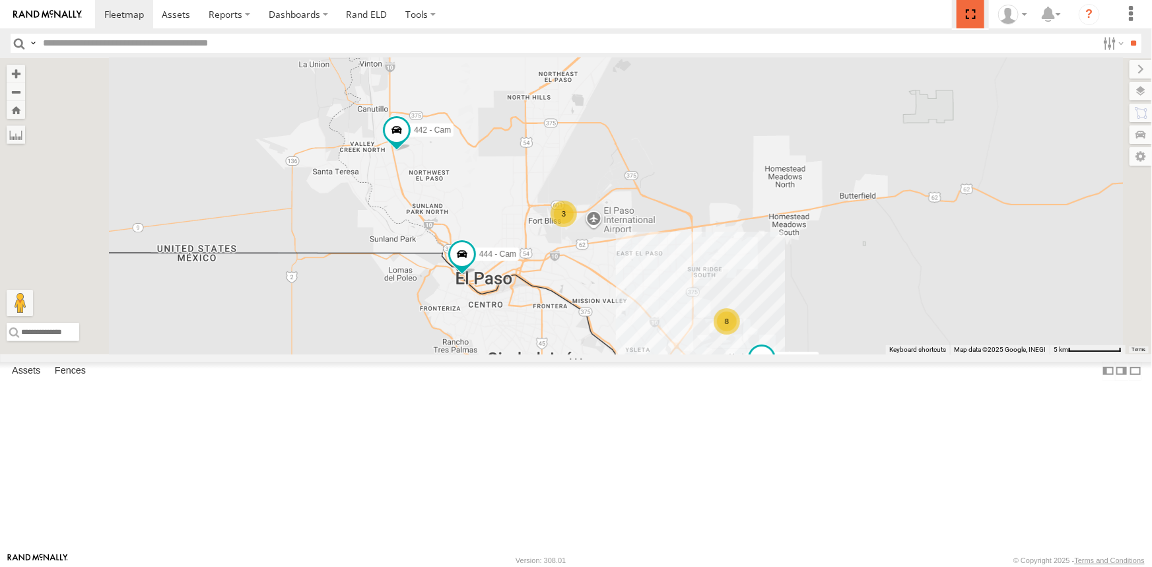
click at [971, 14] on span at bounding box center [970, 14] width 27 height 28
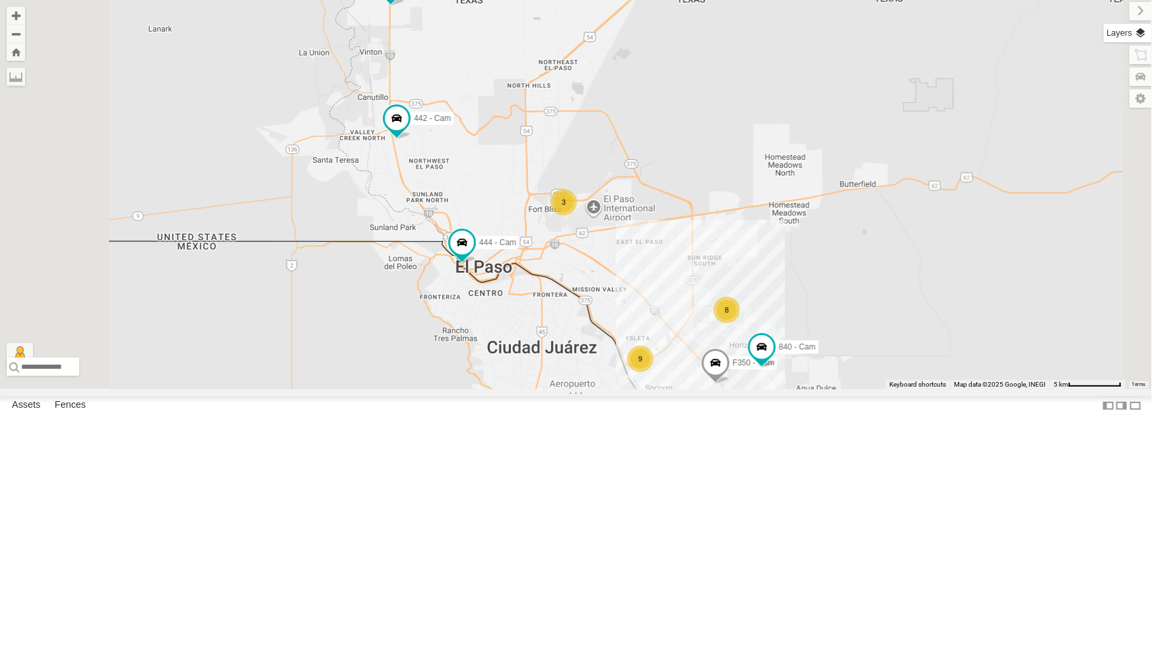
click at [1142, 36] on label at bounding box center [1128, 33] width 48 height 18
click at [0, 0] on span "Basemaps" at bounding box center [0, 0] width 0 height 0
click at [0, 0] on span "Satellite + Roadmap" at bounding box center [0, 0] width 0 height 0
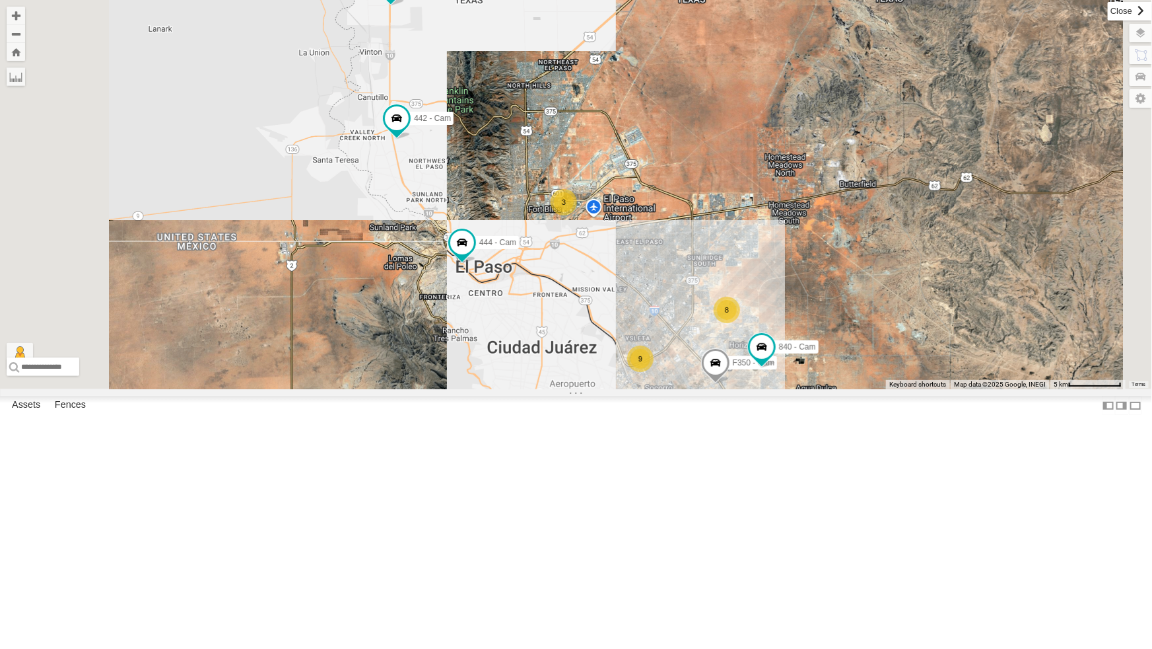
click at [1108, 13] on label at bounding box center [1130, 11] width 44 height 18
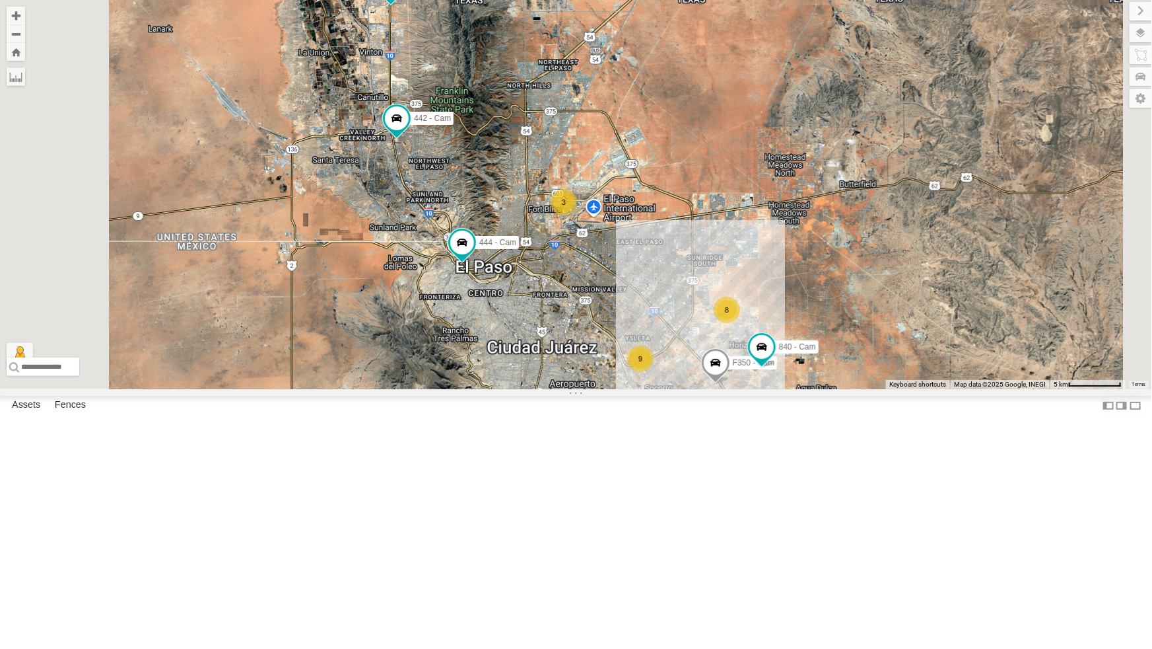
click at [0, 0] on div "212 - Cam" at bounding box center [0, 0] width 0 height 0
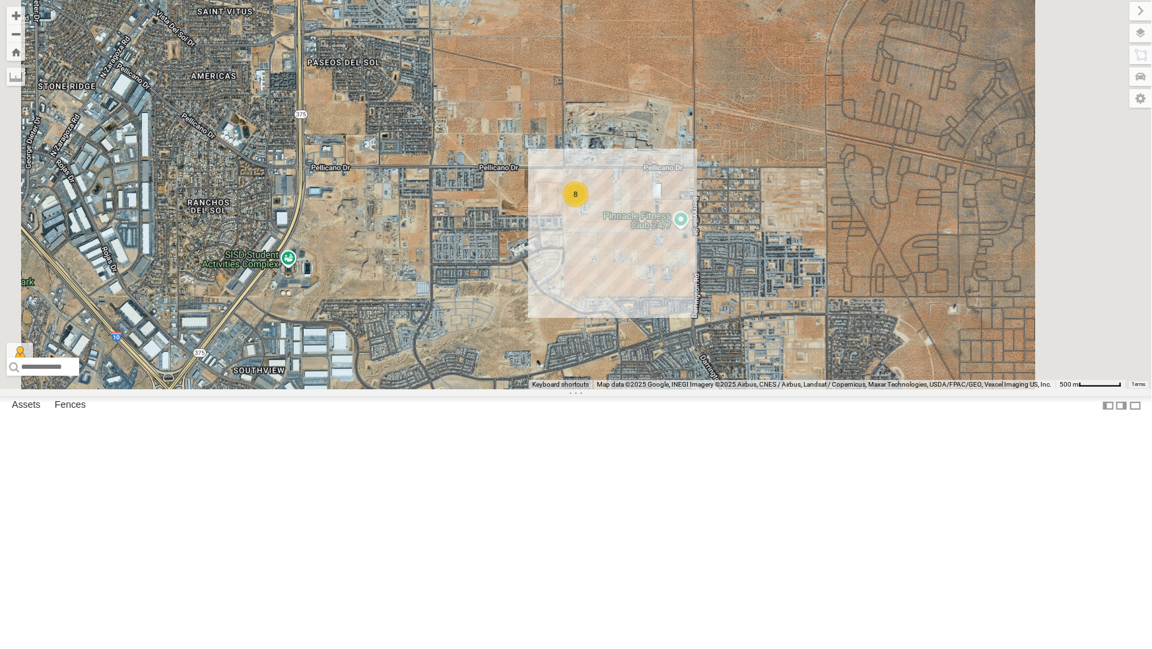
click at [668, 296] on div "8" at bounding box center [576, 194] width 1152 height 389
click at [1129, 415] on label at bounding box center [1135, 405] width 13 height 19
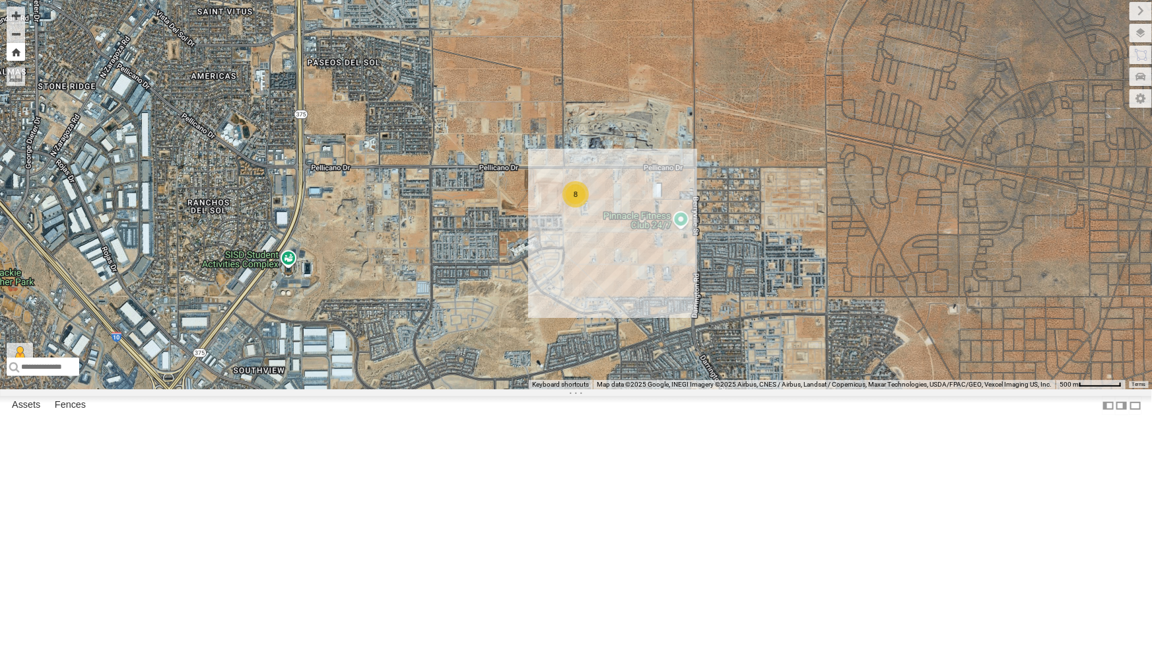
click at [12, 53] on button "Zoom Home" at bounding box center [16, 52] width 18 height 18
click at [13, 53] on button "Zoom Home" at bounding box center [16, 52] width 18 height 18
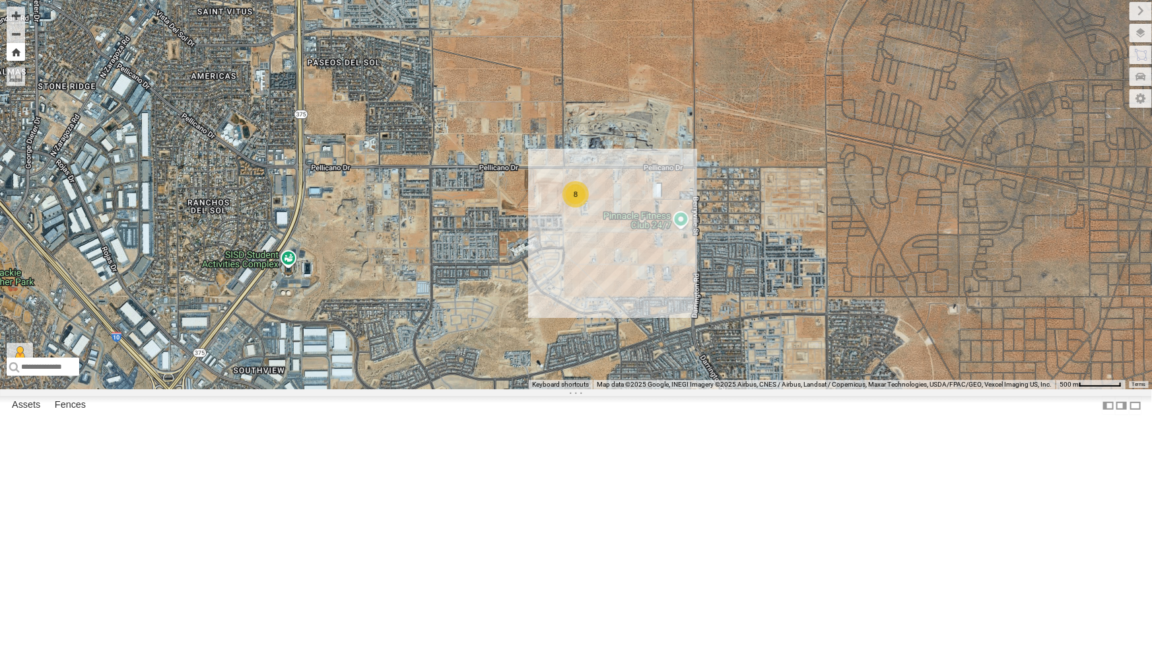
click at [13, 53] on button "Zoom Home" at bounding box center [16, 52] width 18 height 18
click at [19, 82] on label at bounding box center [16, 76] width 18 height 18
click at [13, 54] on button "Zoom Home" at bounding box center [16, 52] width 18 height 18
click at [13, 77] on label at bounding box center [16, 76] width 18 height 18
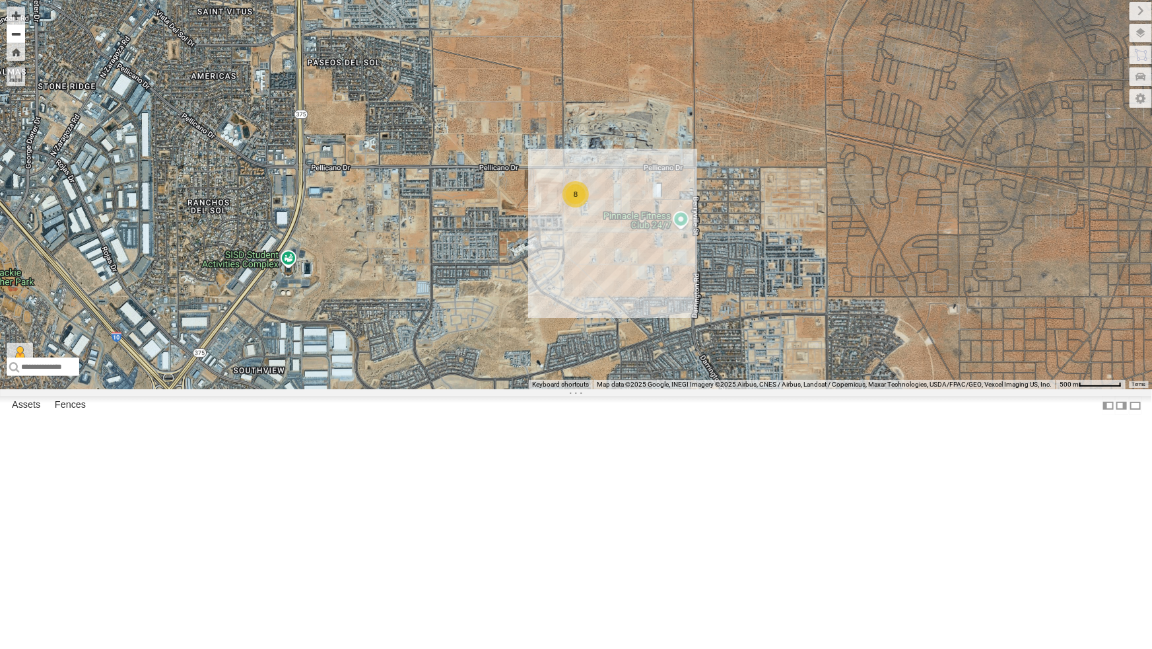
click at [16, 38] on button "Zoom out" at bounding box center [16, 33] width 18 height 18
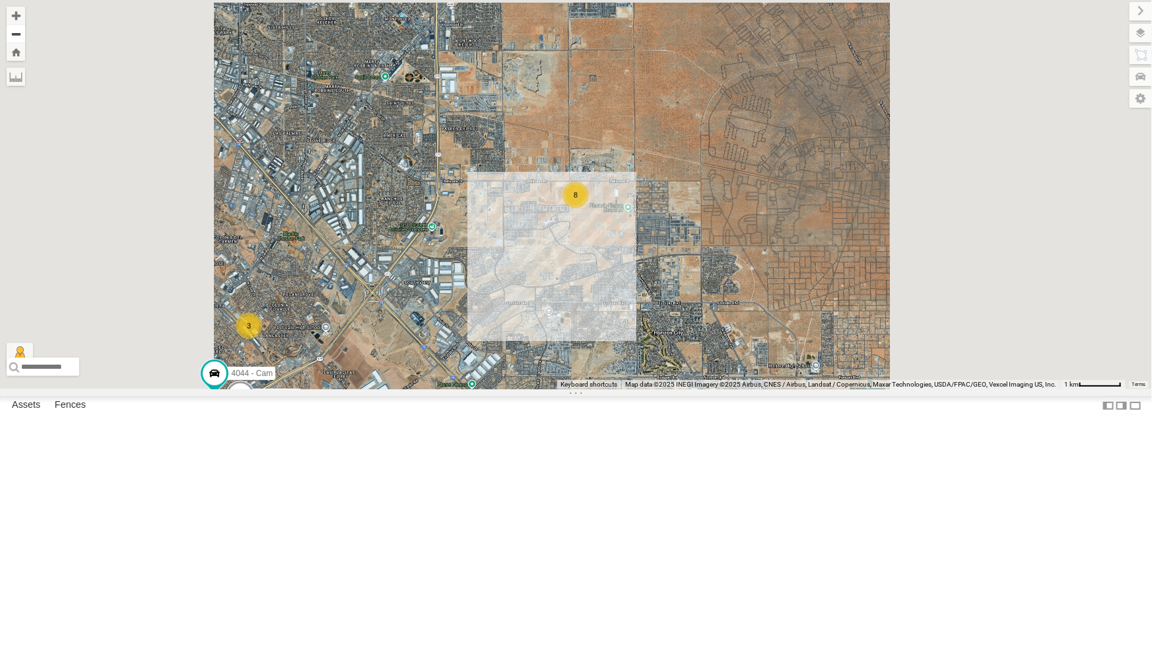
click at [16, 38] on button "Zoom out" at bounding box center [16, 33] width 18 height 18
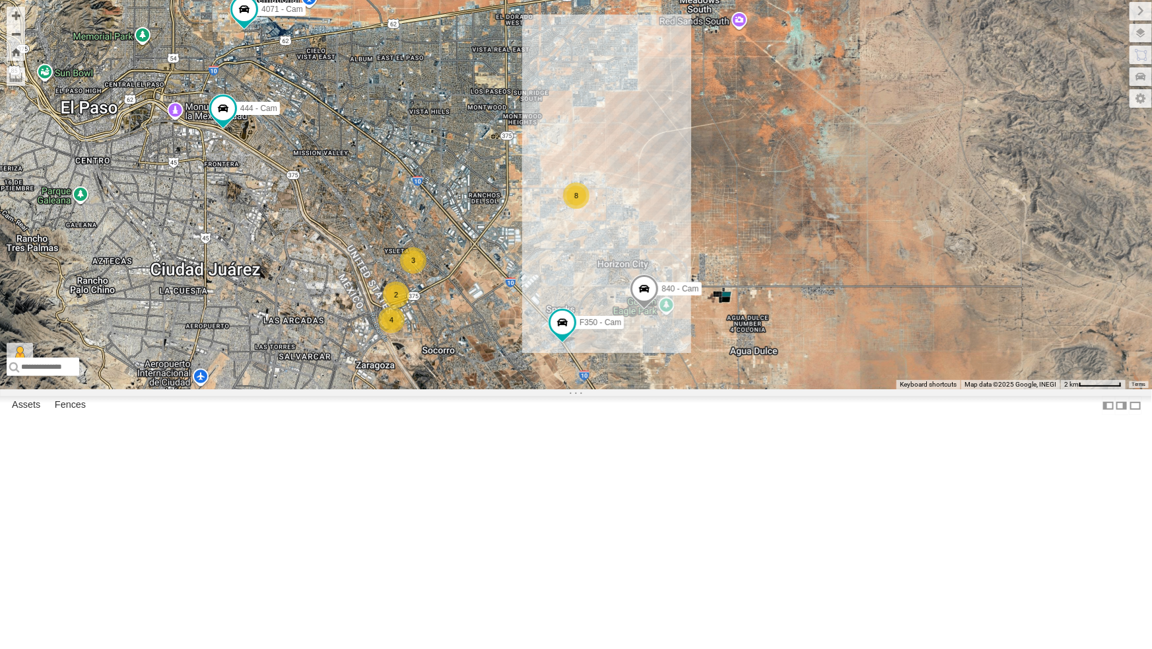
drag, startPoint x: 459, startPoint y: 236, endPoint x: 502, endPoint y: 246, distance: 44.1
click at [460, 236] on div "F350 - Cam 840 - Cam 4069 - Cam 8 2 4 3 4067 - Cam 444 - Cam 4071 - Cam" at bounding box center [576, 194] width 1152 height 389
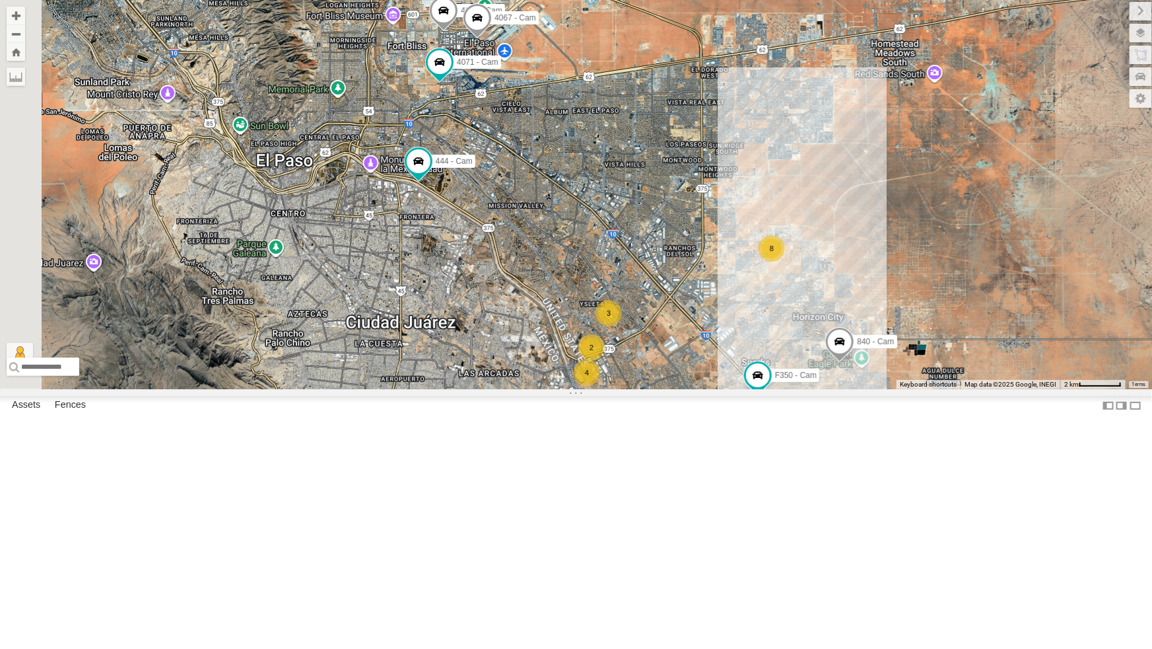
drag, startPoint x: 563, startPoint y: 265, endPoint x: 744, endPoint y: 310, distance: 186.6
click at [744, 310] on div "F350 - Cam 840 - Cam 4069 - Cam 8 2 4 3 4067 - Cam 444 - Cam 4071 - Cam" at bounding box center [576, 194] width 1152 height 389
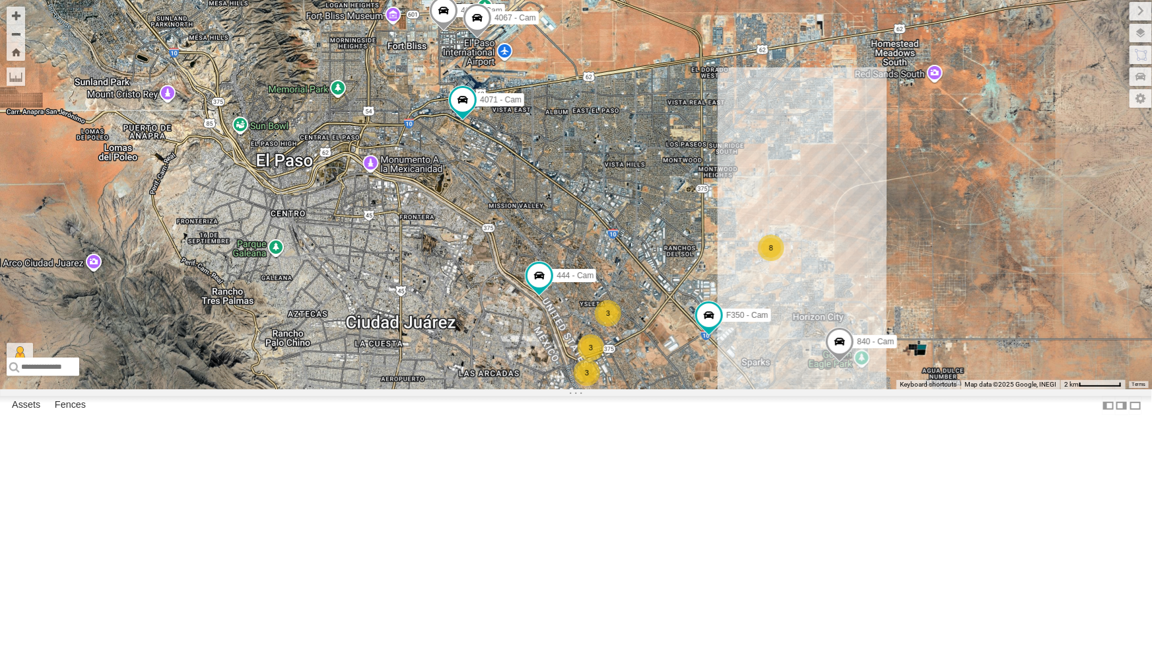
click at [458, 168] on div "4069 - Cam F350 - Cam 442 - Cam 4067 - Cam 840 - Cam 444 - Cam 4071 - Cam 8 3 3…" at bounding box center [576, 194] width 1152 height 389
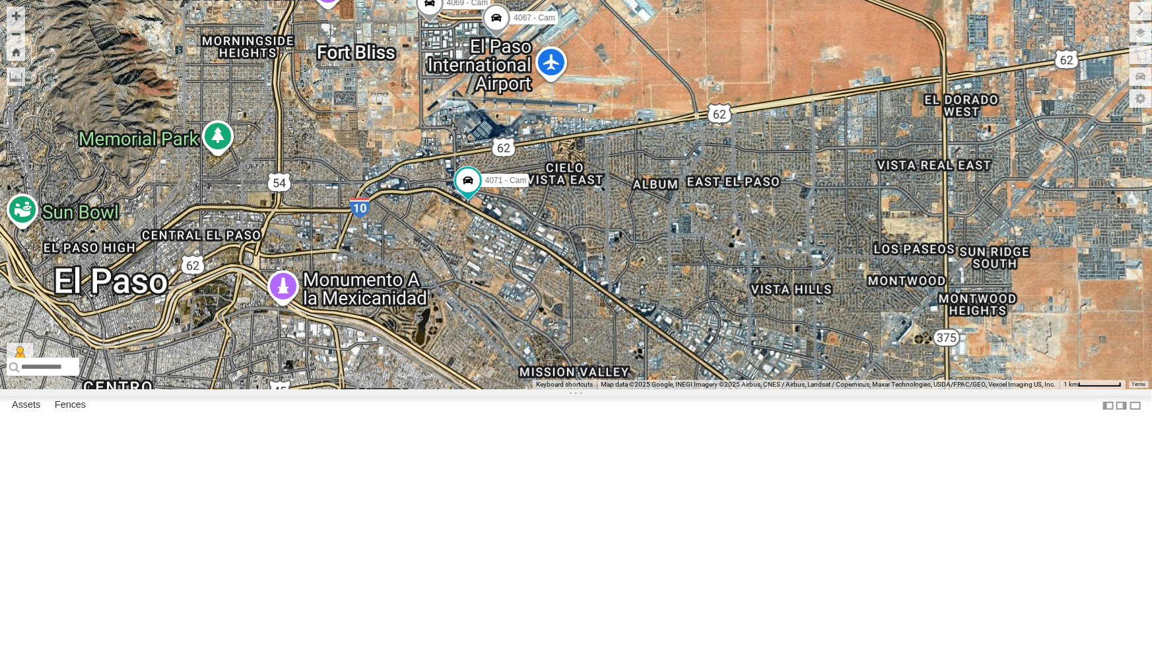
click at [431, 23] on span at bounding box center [429, 5] width 29 height 36
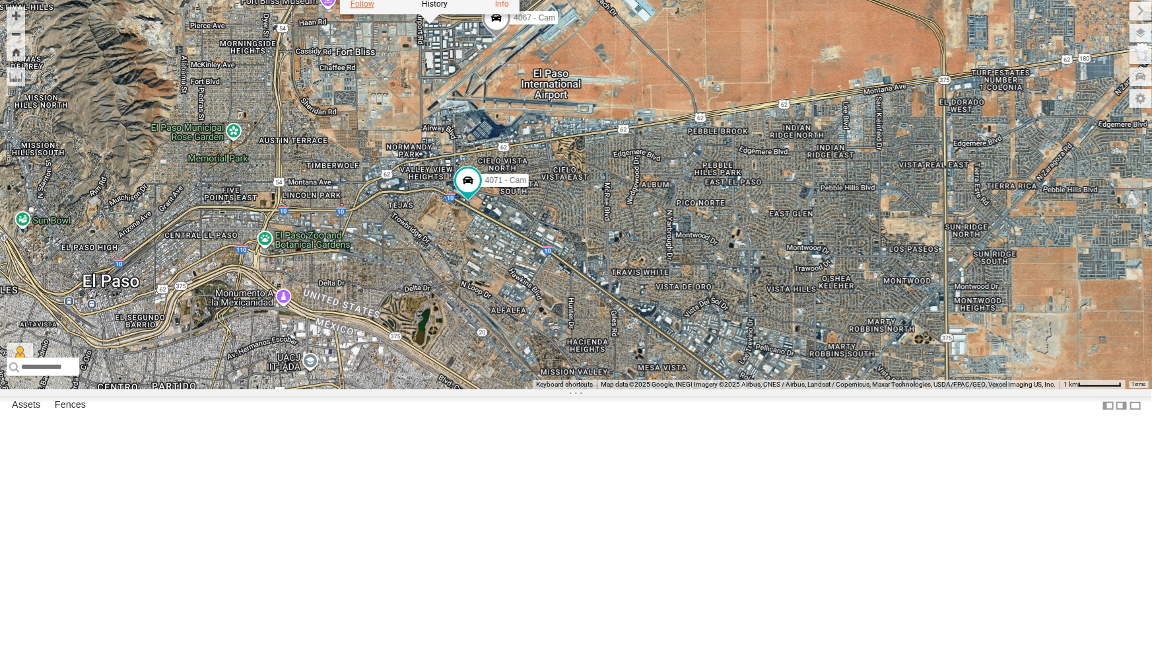
click at [357, 8] on label at bounding box center [362, 3] width 24 height 9
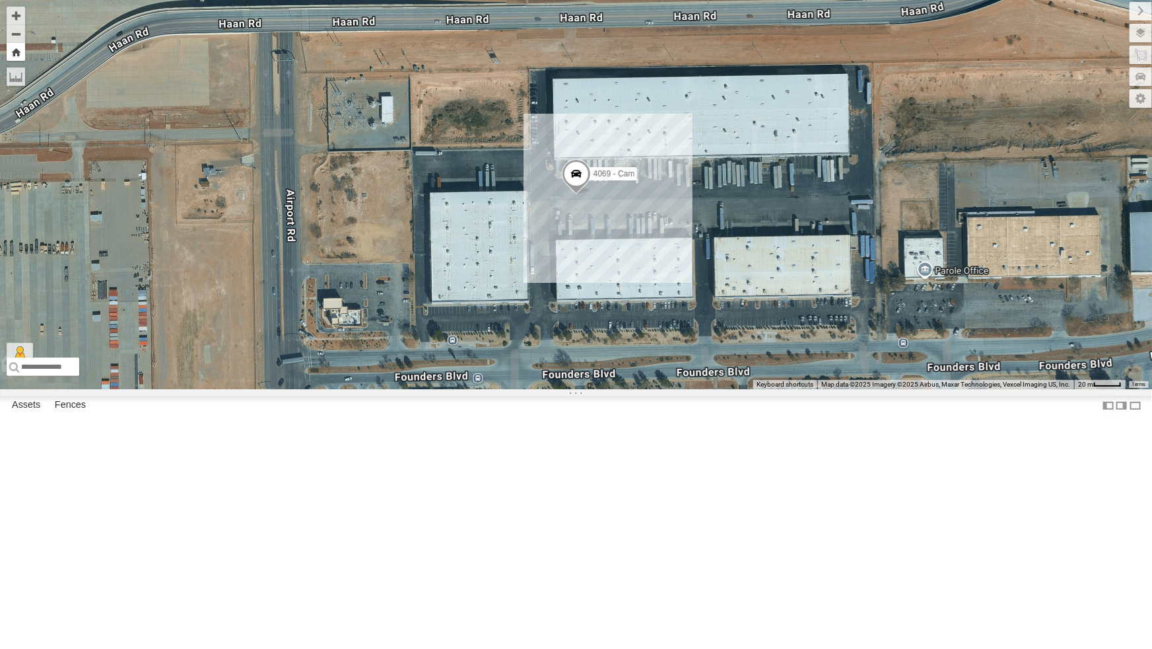
click at [13, 59] on button "Zoom Home" at bounding box center [16, 52] width 18 height 18
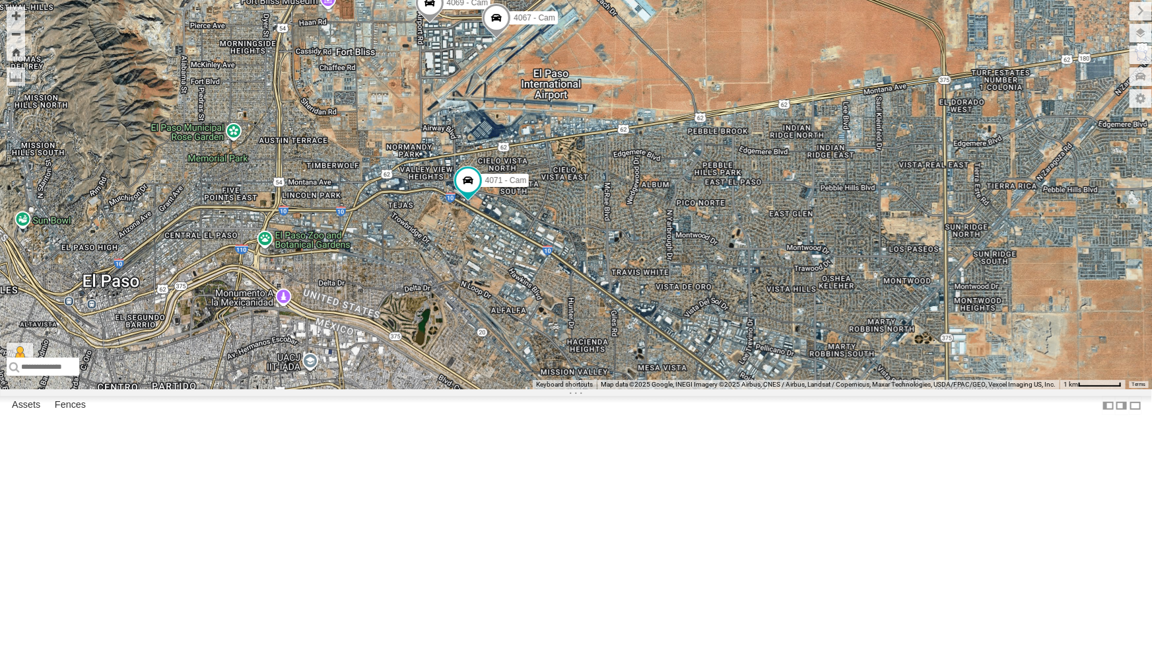
click at [496, 38] on span at bounding box center [496, 21] width 29 height 36
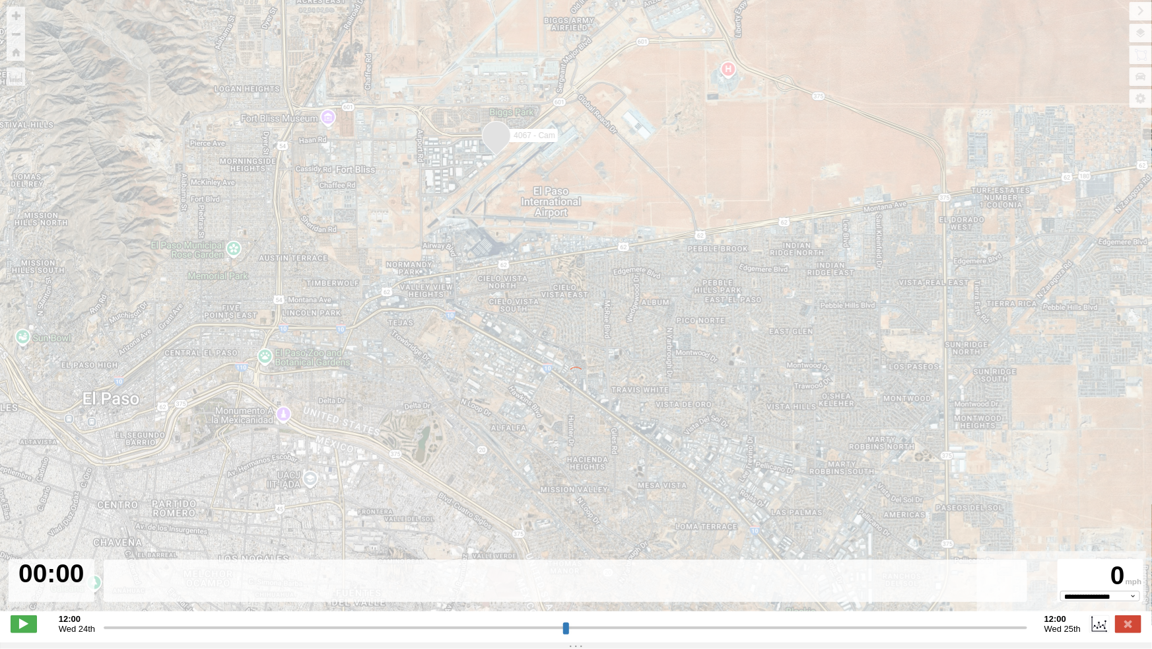
type input "**********"
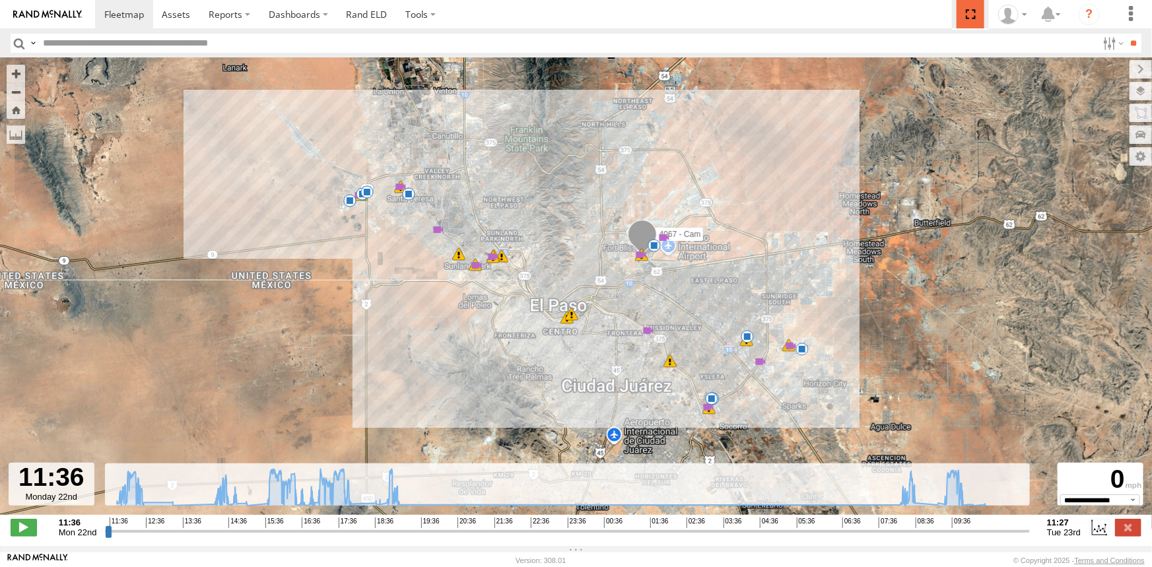
click at [971, 14] on span at bounding box center [970, 14] width 27 height 28
click at [108, 15] on span at bounding box center [124, 14] width 40 height 13
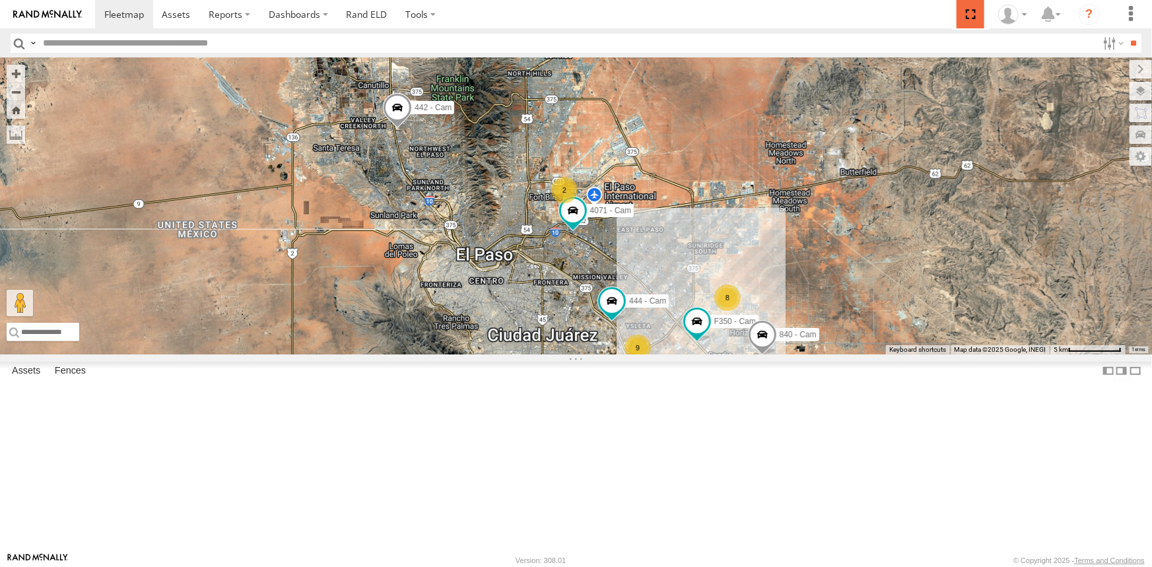
drag, startPoint x: 971, startPoint y: 9, endPoint x: 971, endPoint y: 61, distance: 52.2
click at [971, 9] on span at bounding box center [970, 14] width 27 height 28
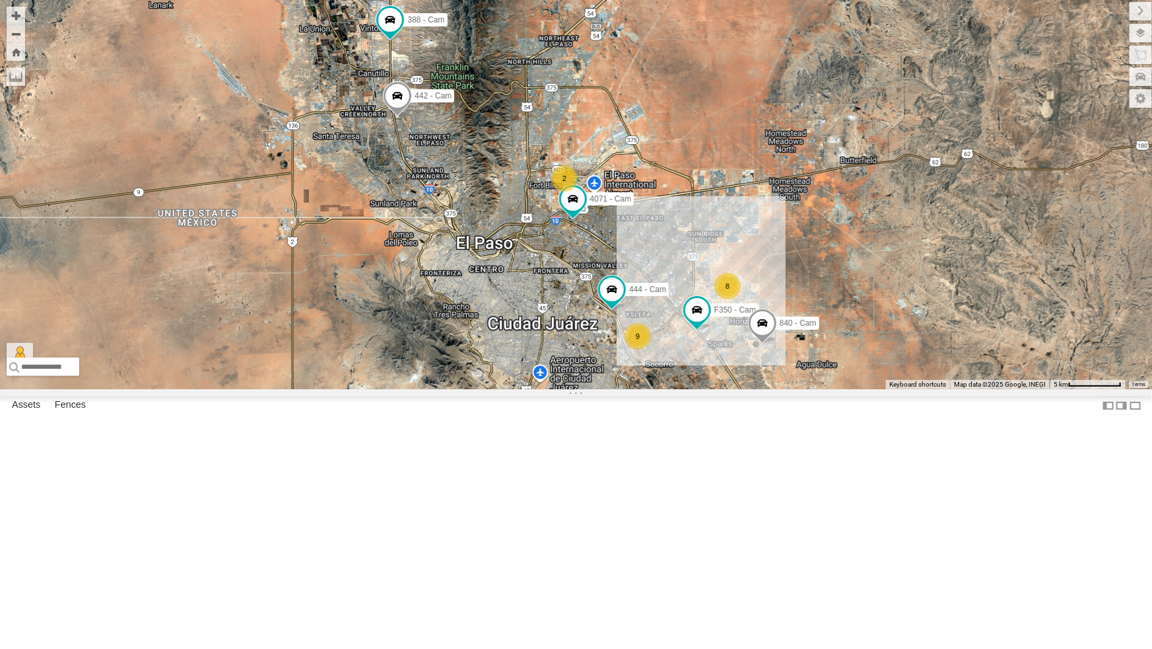
click at [562, 192] on div "2" at bounding box center [564, 178] width 26 height 26
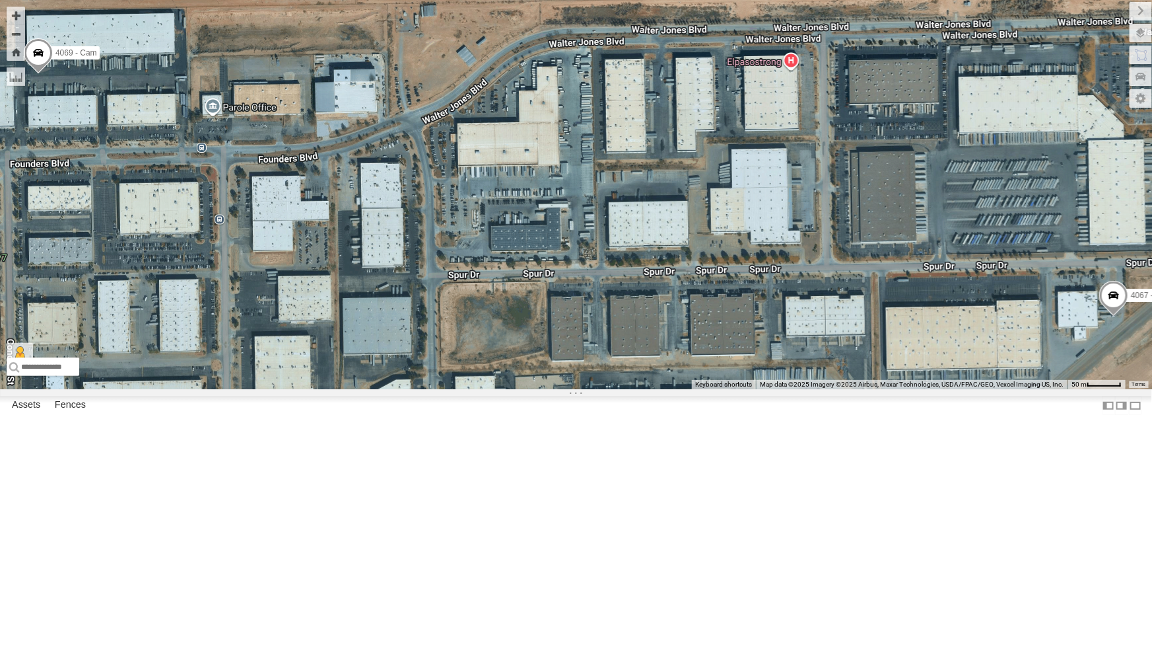
drag, startPoint x: 1067, startPoint y: 453, endPoint x: 902, endPoint y: 412, distance: 170.1
click at [1053, 389] on div "F350 - Cam 442 - Cam 840 - Cam 444 - Cam 388 - Cam 4071 - Cam 4069 - Cam 4067 -…" at bounding box center [576, 194] width 1152 height 389
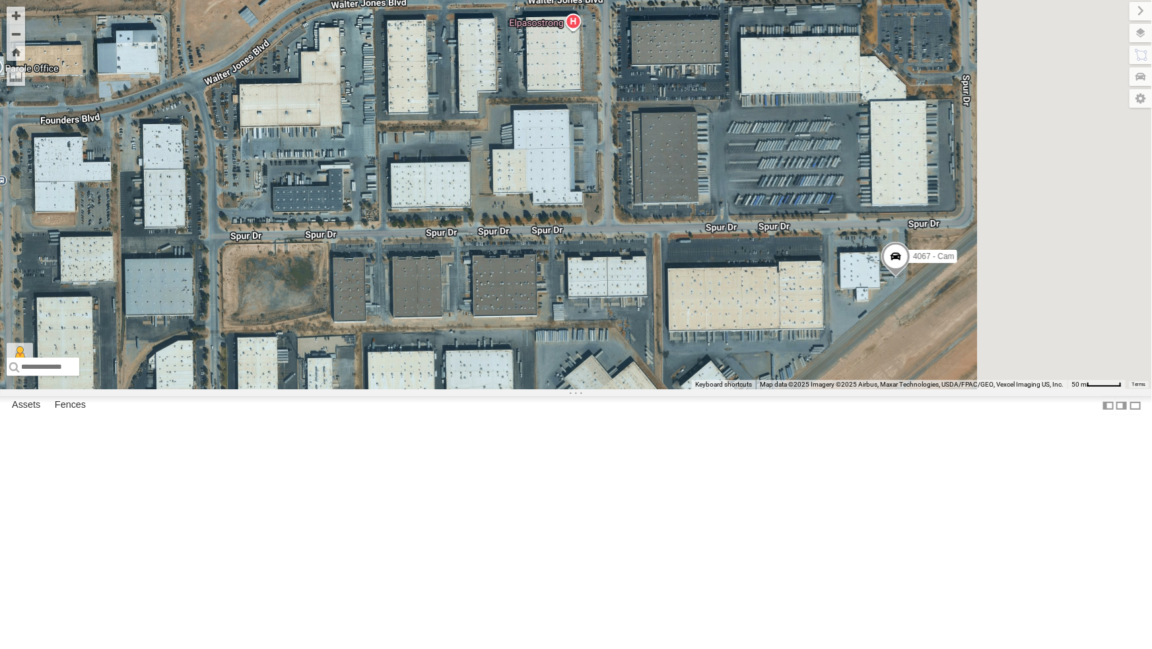
drag, startPoint x: 902, startPoint y: 412, endPoint x: 804, endPoint y: 399, distance: 99.3
click at [804, 389] on div "F350 - Cam 442 - Cam 840 - Cam 444 - Cam 388 - Cam 4071 - Cam 4069 - Cam 4067 -…" at bounding box center [576, 194] width 1152 height 389
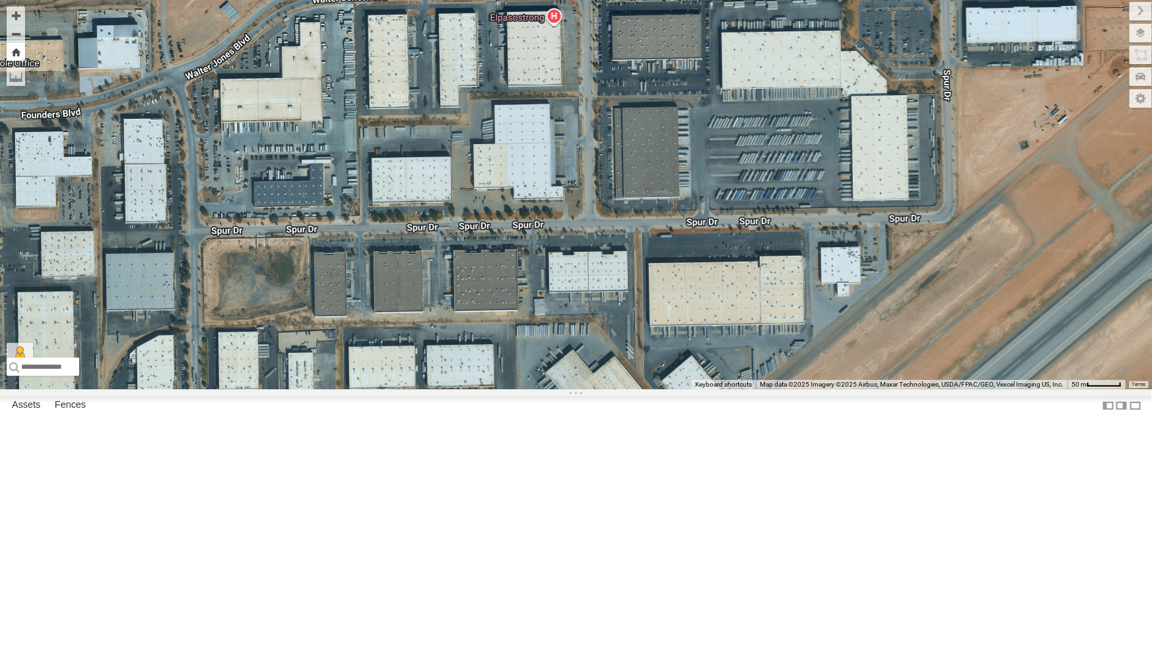
click at [12, 48] on button "Zoom Home" at bounding box center [16, 52] width 18 height 18
click at [13, 50] on button "Zoom Home" at bounding box center [16, 52] width 18 height 18
click at [13, 28] on button "Zoom out" at bounding box center [16, 33] width 18 height 18
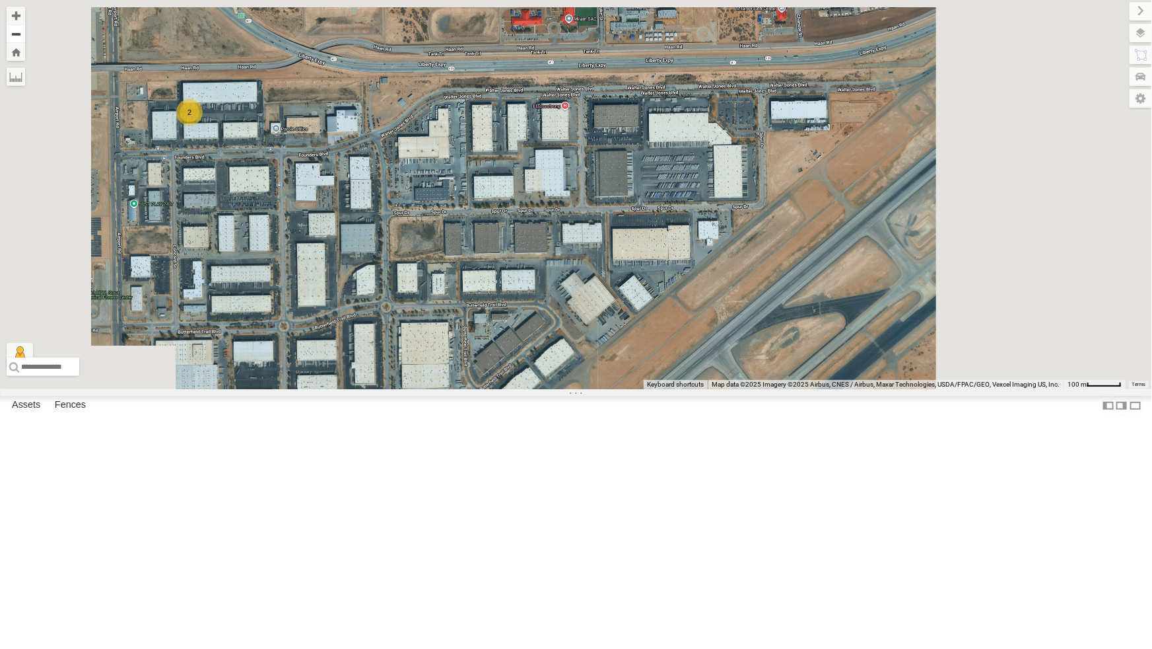
click at [13, 28] on button "Zoom out" at bounding box center [16, 33] width 18 height 18
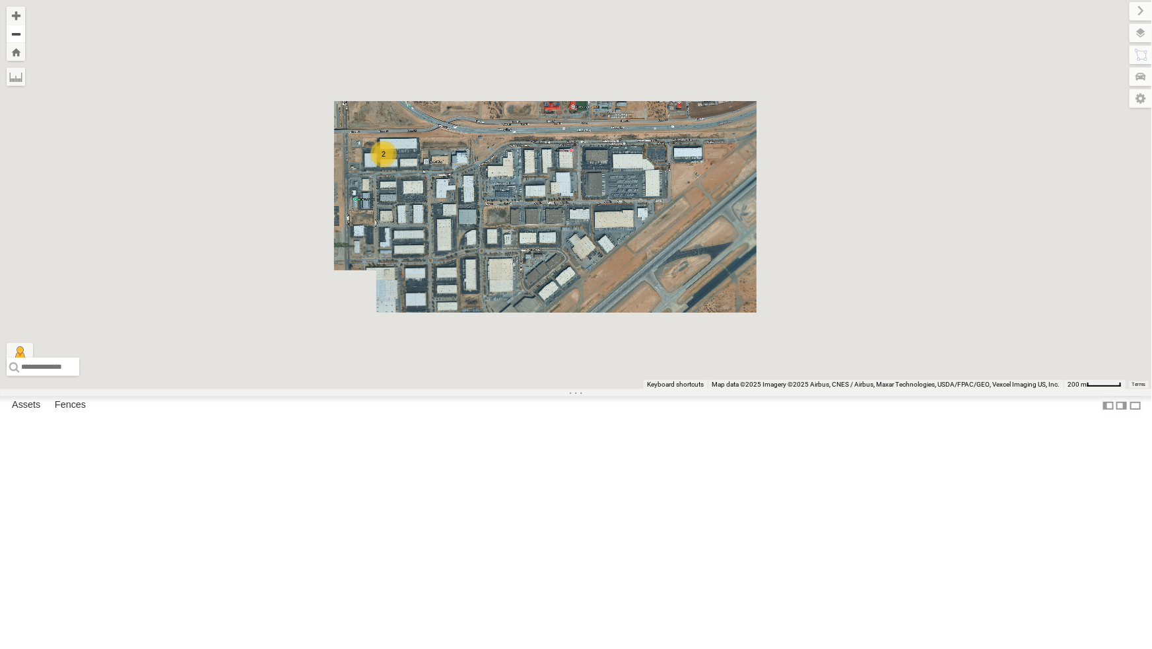
click at [13, 28] on button "Zoom out" at bounding box center [16, 33] width 18 height 18
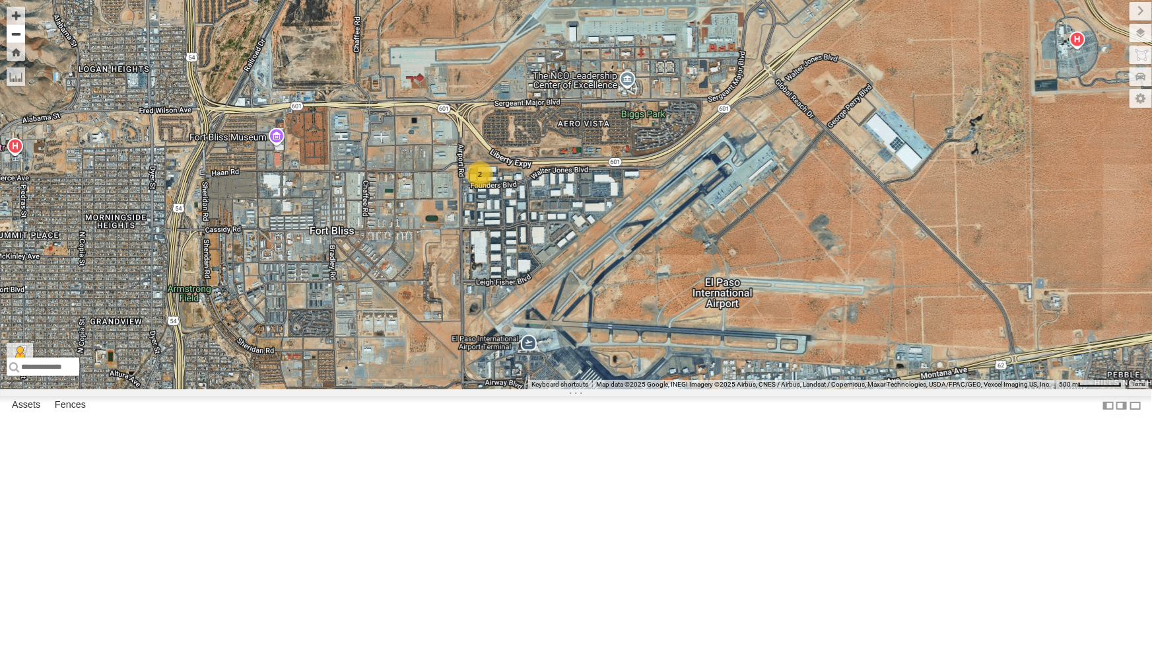
click at [13, 28] on button "Zoom out" at bounding box center [16, 33] width 18 height 18
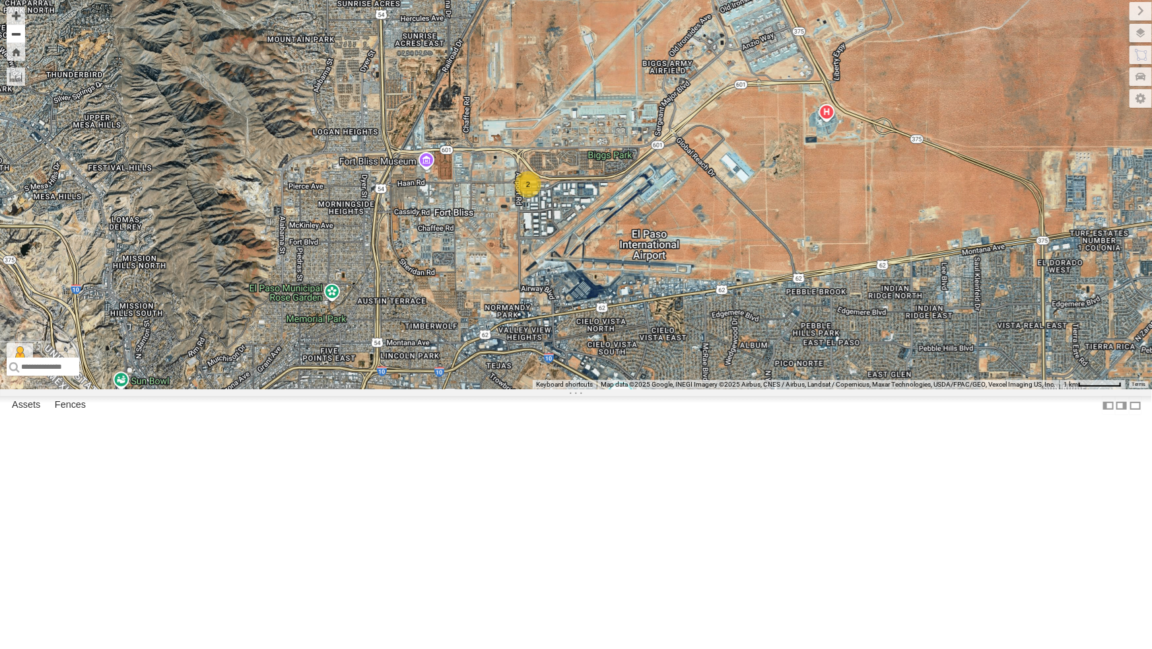
click at [13, 28] on button "Zoom out" at bounding box center [16, 33] width 18 height 18
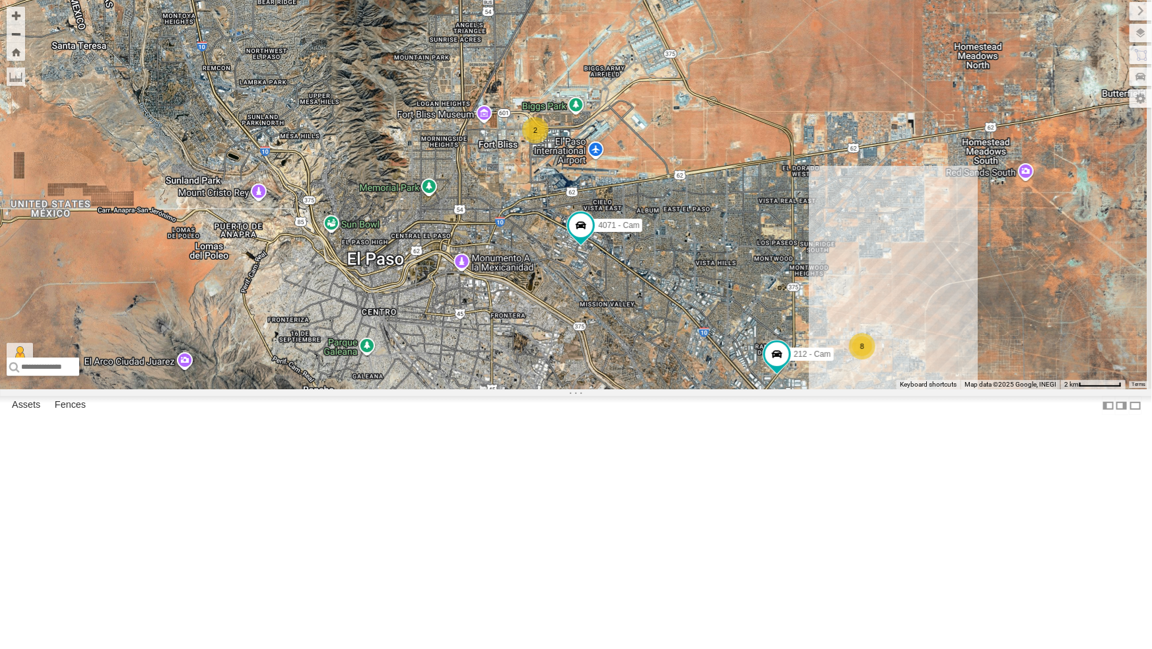
drag, startPoint x: 645, startPoint y: 462, endPoint x: 627, endPoint y: 398, distance: 65.9
click at [627, 389] on div "442 - Cam 4071 - Cam 2 8 3 3 4 840 - Cam 388 - Cam 212 - Cam" at bounding box center [576, 194] width 1152 height 389
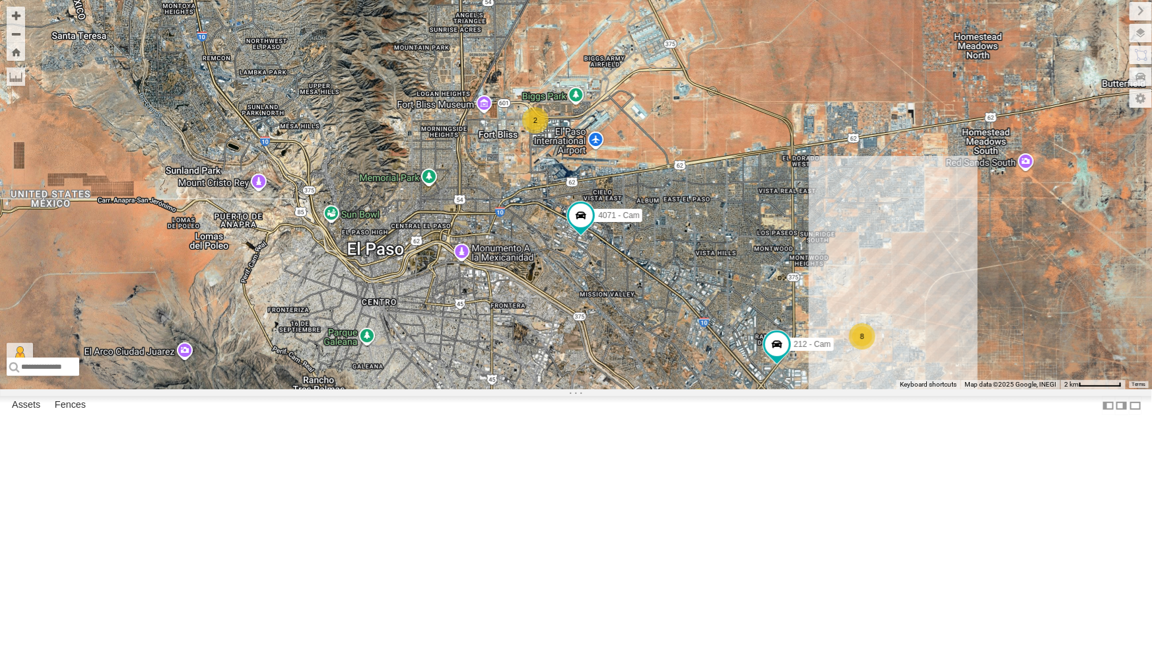
click at [694, 389] on div "442 - Cam 4071 - Cam 2 8 3 3 4 840 - Cam 388 - Cam 212 - Cam" at bounding box center [576, 194] width 1152 height 389
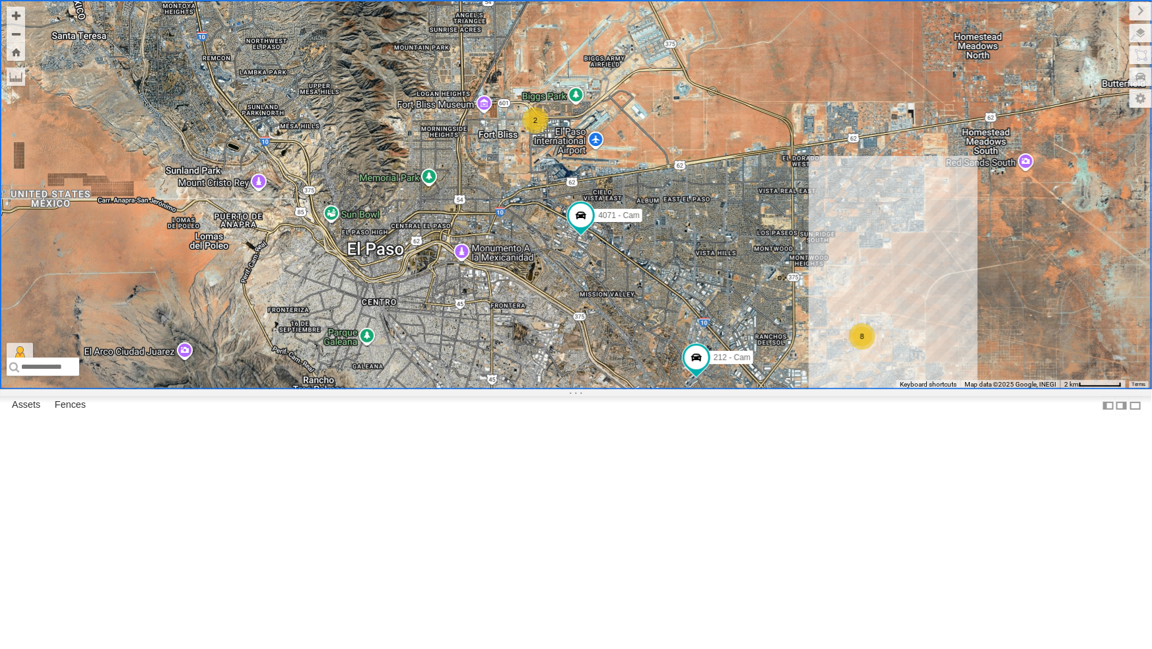
click at [776, 194] on div "442 - Cam 4071 - Cam 2 8 3 3 4 840 - Cam 388 - Cam 212 - Cam" at bounding box center [576, 194] width 1152 height 389
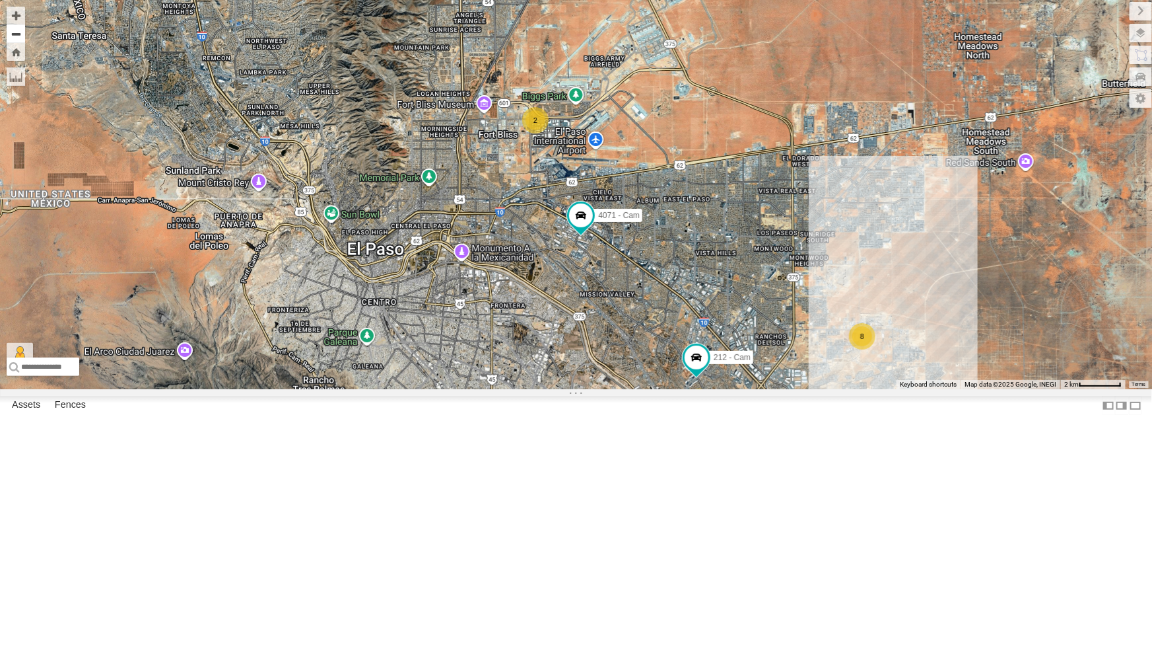
click at [13, 32] on button "Zoom out" at bounding box center [16, 33] width 18 height 18
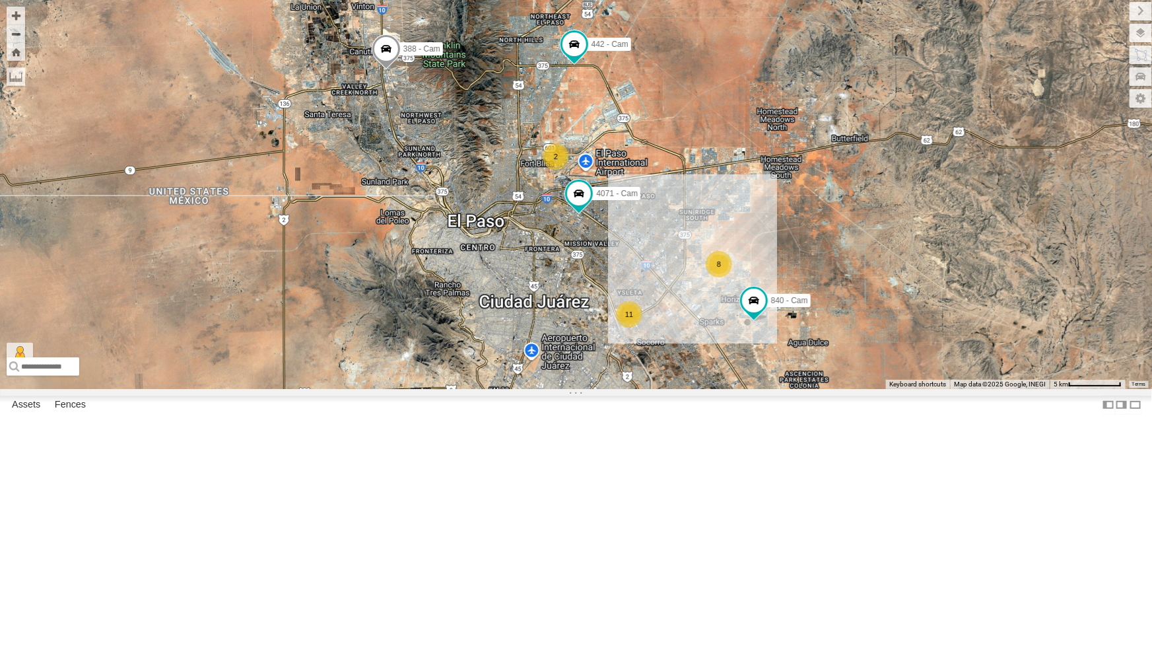
click at [624, 328] on div "11" at bounding box center [629, 314] width 26 height 26
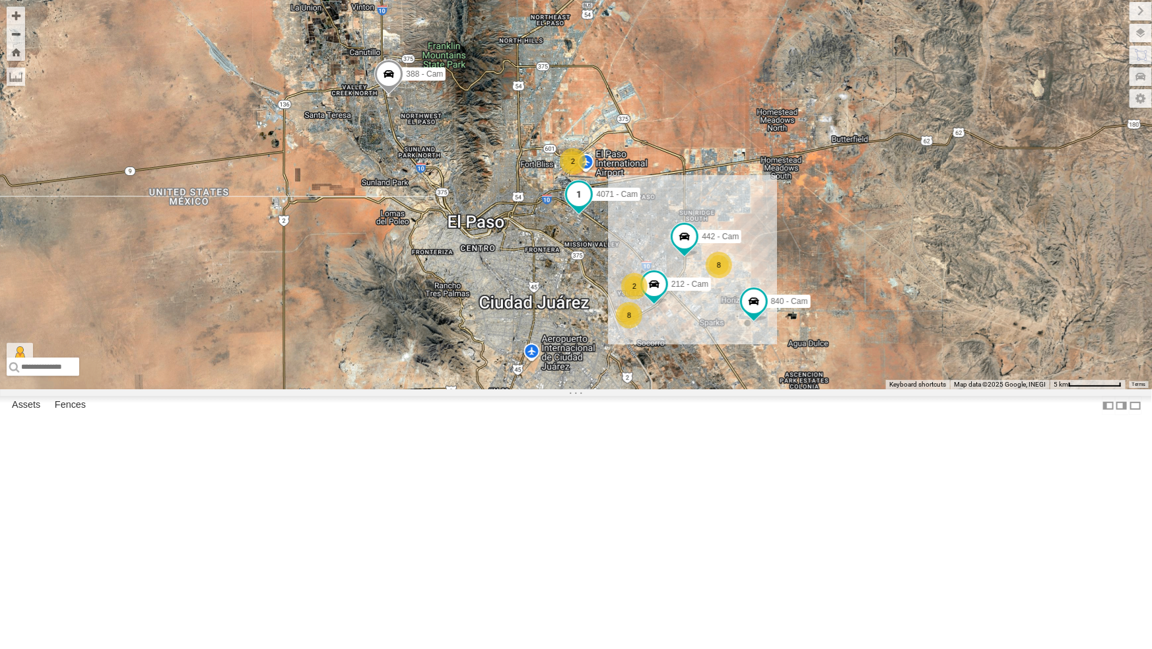
click at [579, 206] on span at bounding box center [579, 194] width 24 height 24
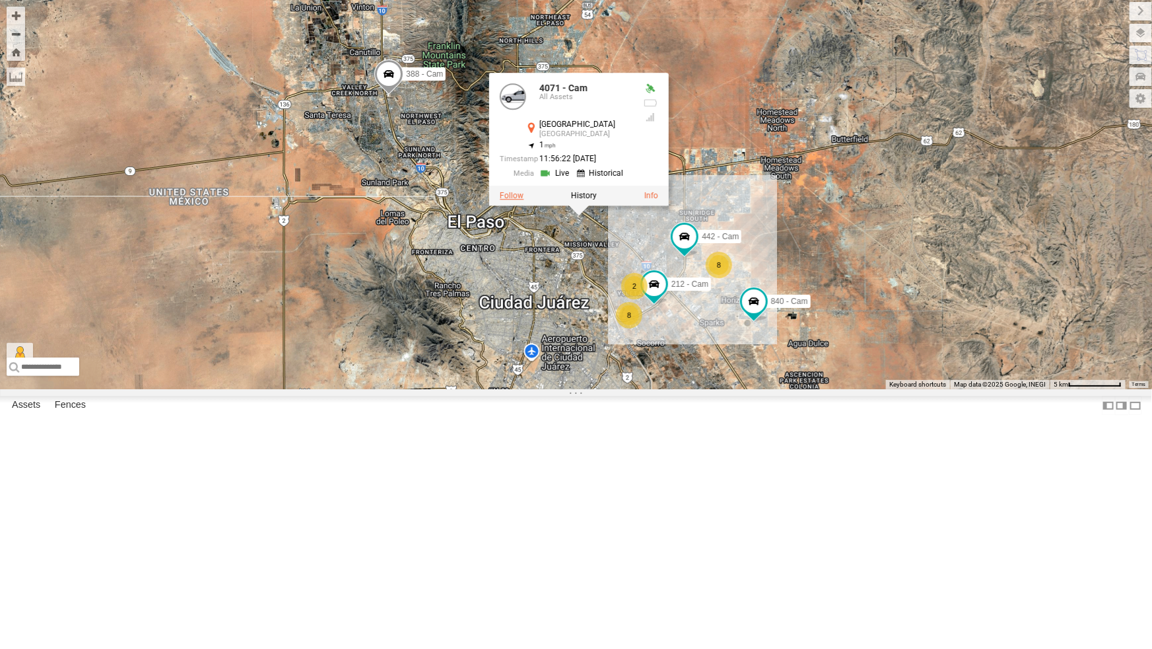
click at [517, 200] on label at bounding box center [512, 195] width 24 height 9
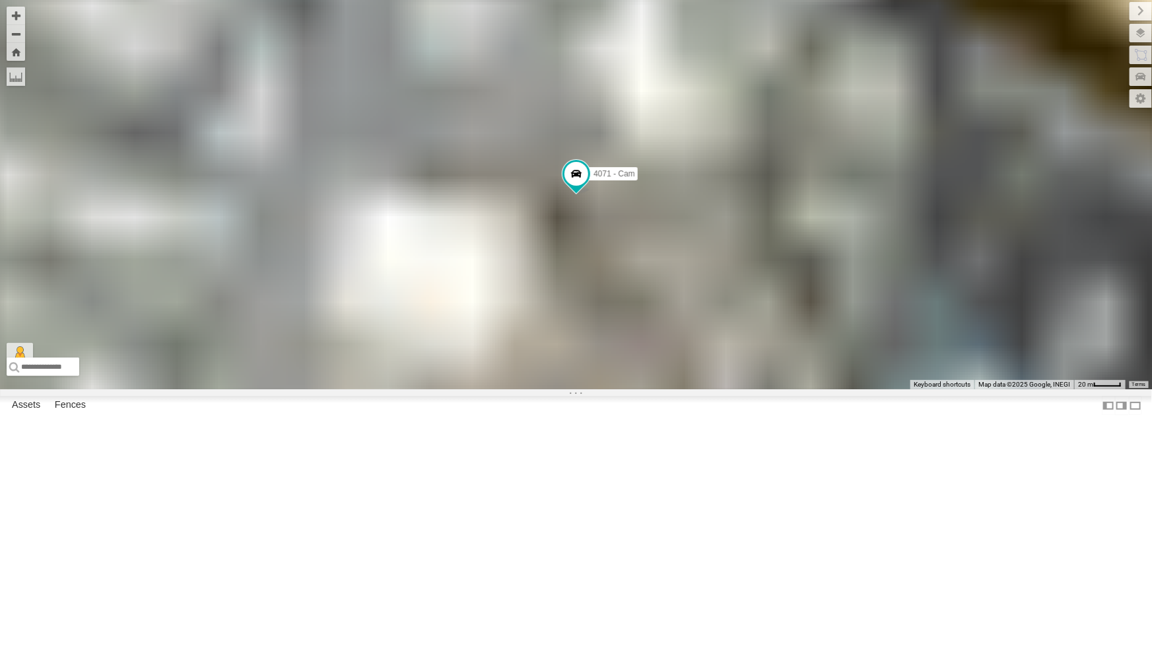
click at [517, 325] on div "4071 - Cam" at bounding box center [576, 194] width 1152 height 389
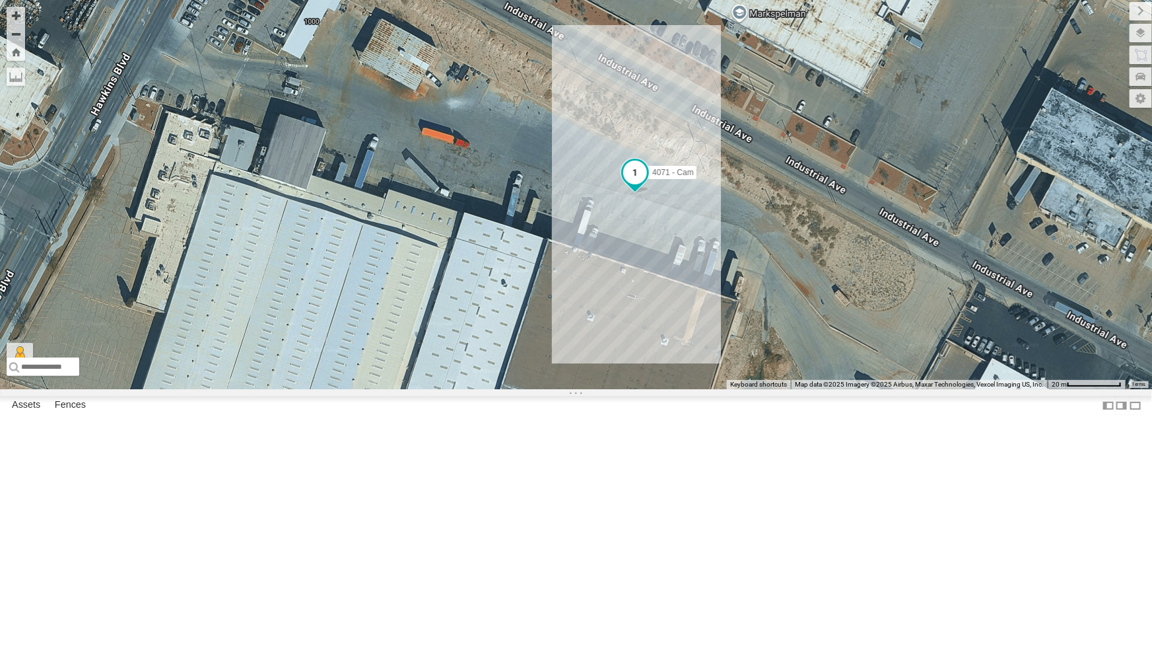
click at [633, 184] on span at bounding box center [635, 172] width 24 height 24
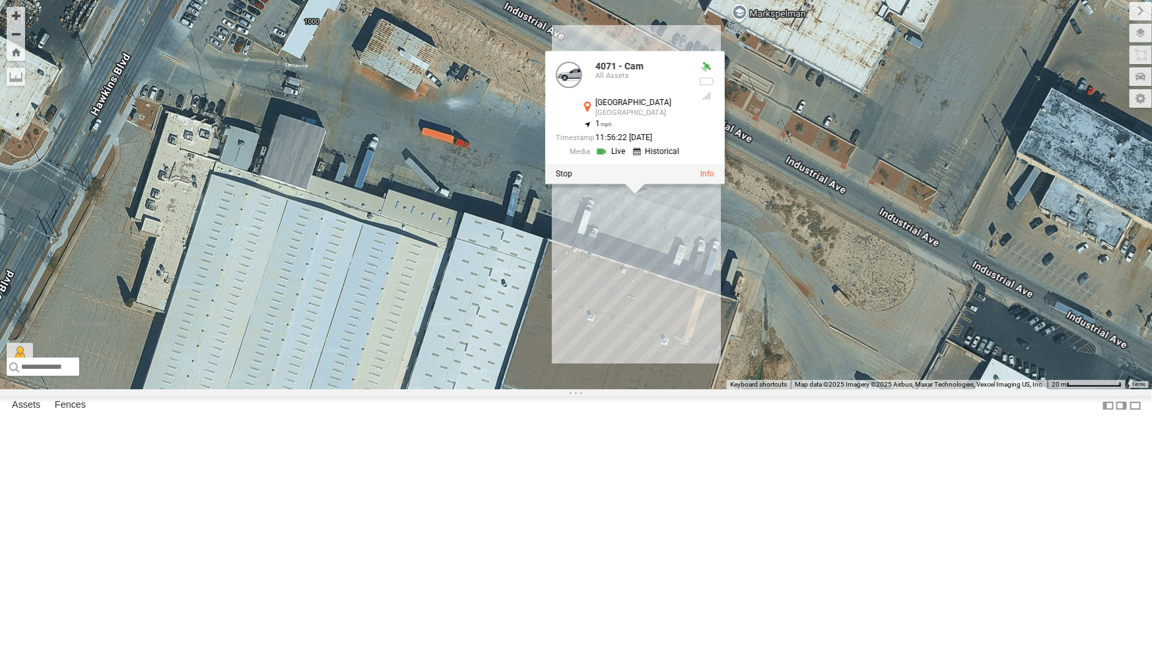
click at [563, 184] on div at bounding box center [635, 174] width 180 height 20
click at [570, 178] on label at bounding box center [564, 173] width 17 height 9
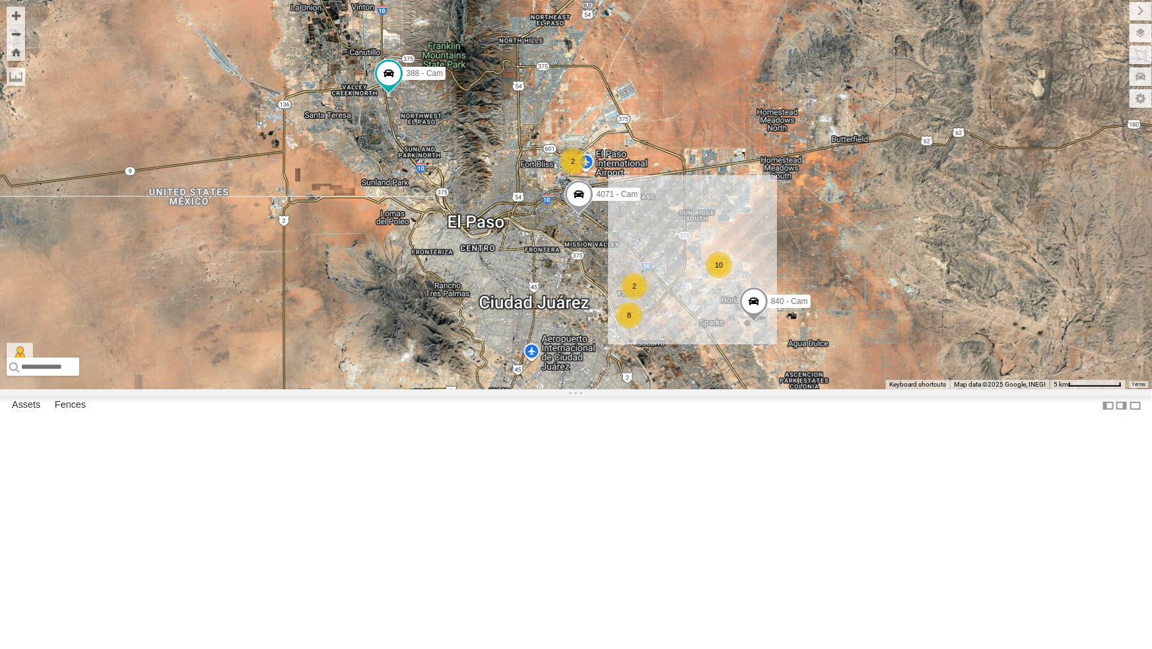
click at [571, 174] on div "2" at bounding box center [573, 161] width 26 height 26
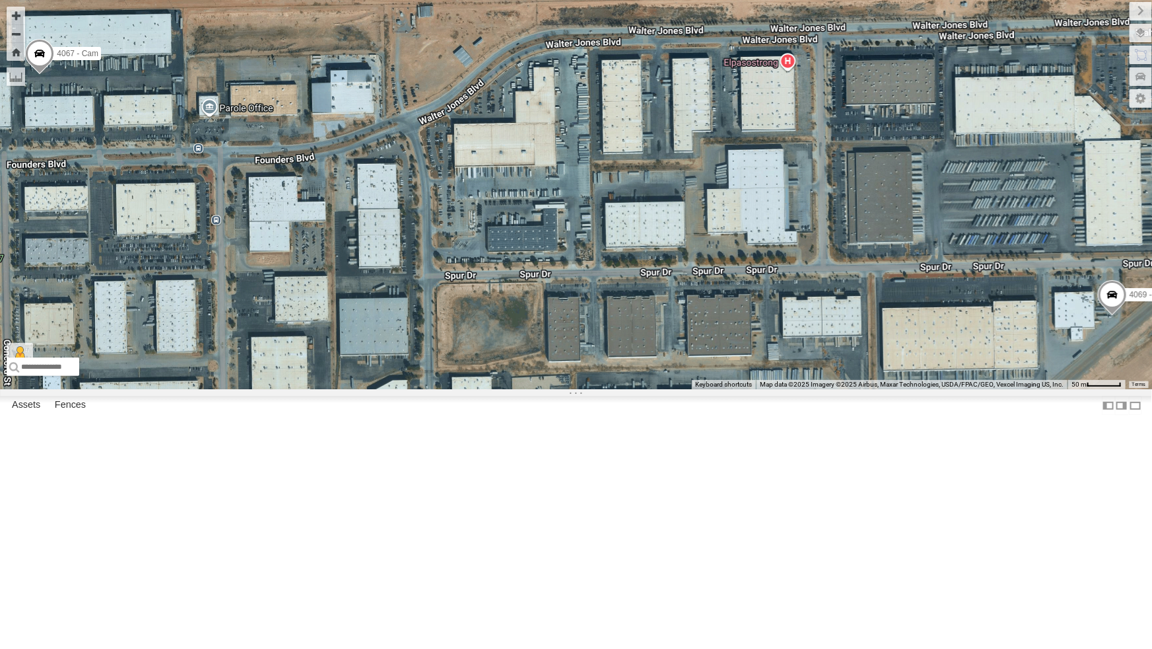
click at [1104, 315] on span at bounding box center [1112, 297] width 29 height 36
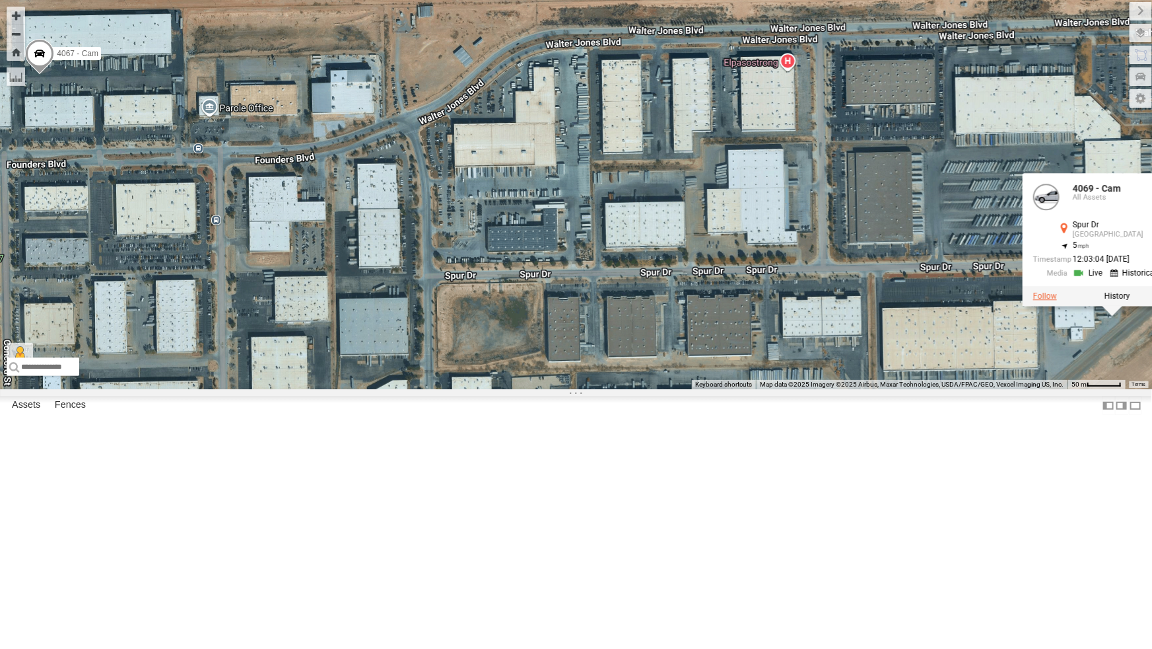
click at [1046, 300] on label at bounding box center [1045, 295] width 24 height 9
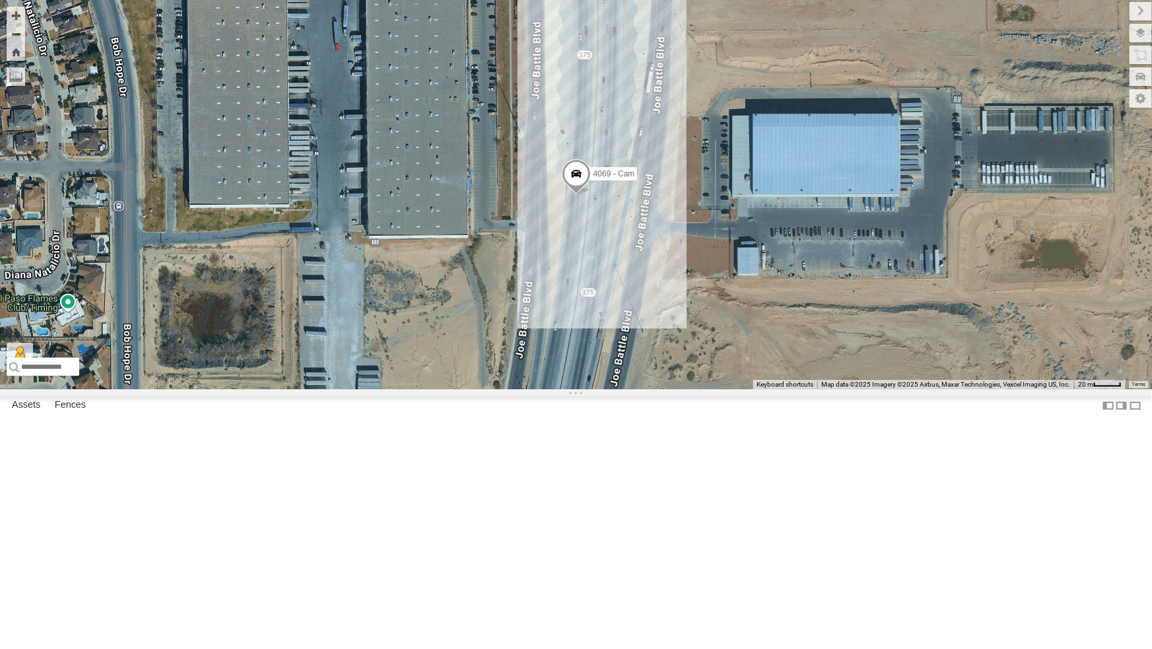
click at [579, 194] on span at bounding box center [575, 176] width 29 height 36
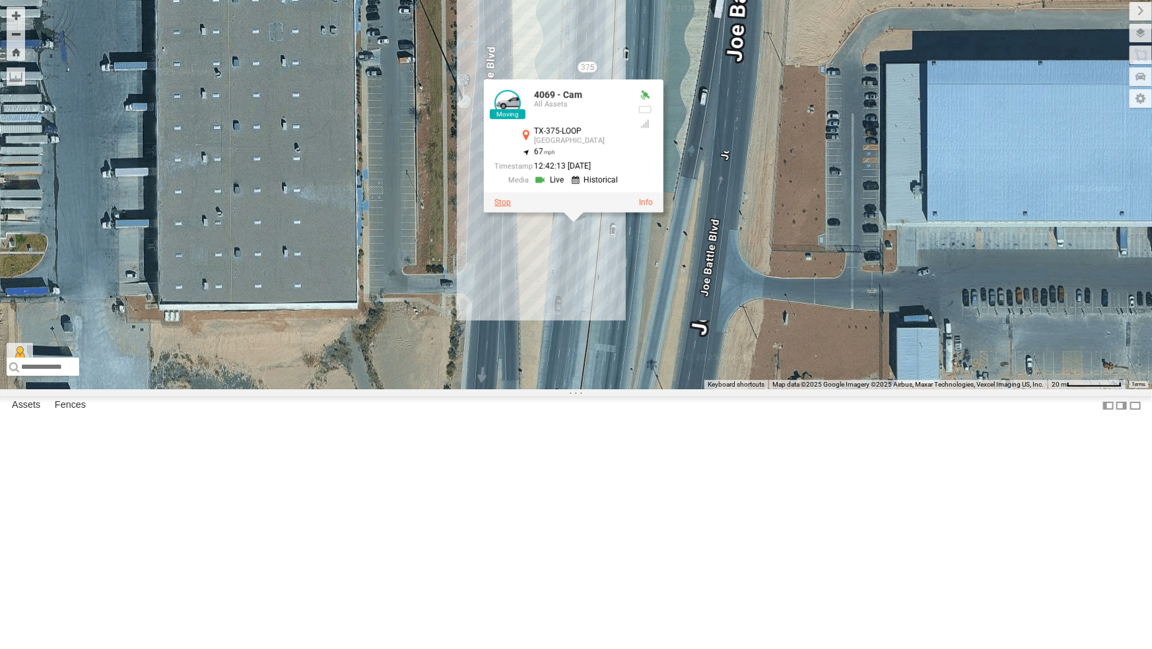
click at [502, 207] on label at bounding box center [503, 201] width 17 height 9
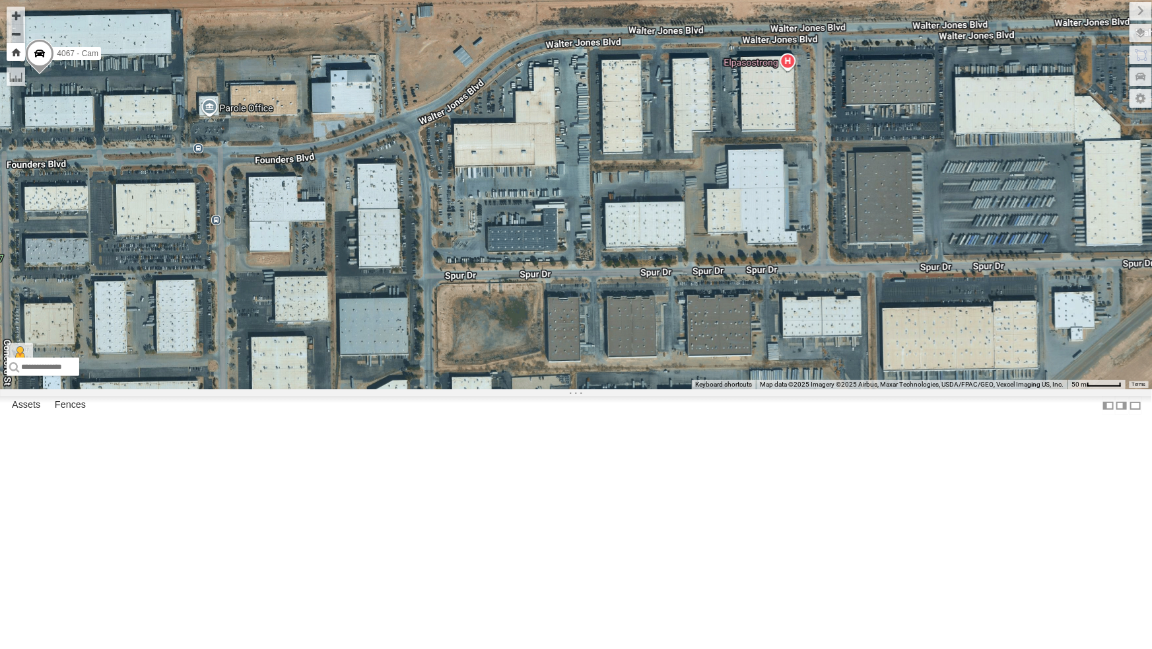
click at [17, 50] on button "Zoom Home" at bounding box center [16, 52] width 18 height 18
click at [13, 34] on button "Zoom out" at bounding box center [16, 33] width 18 height 18
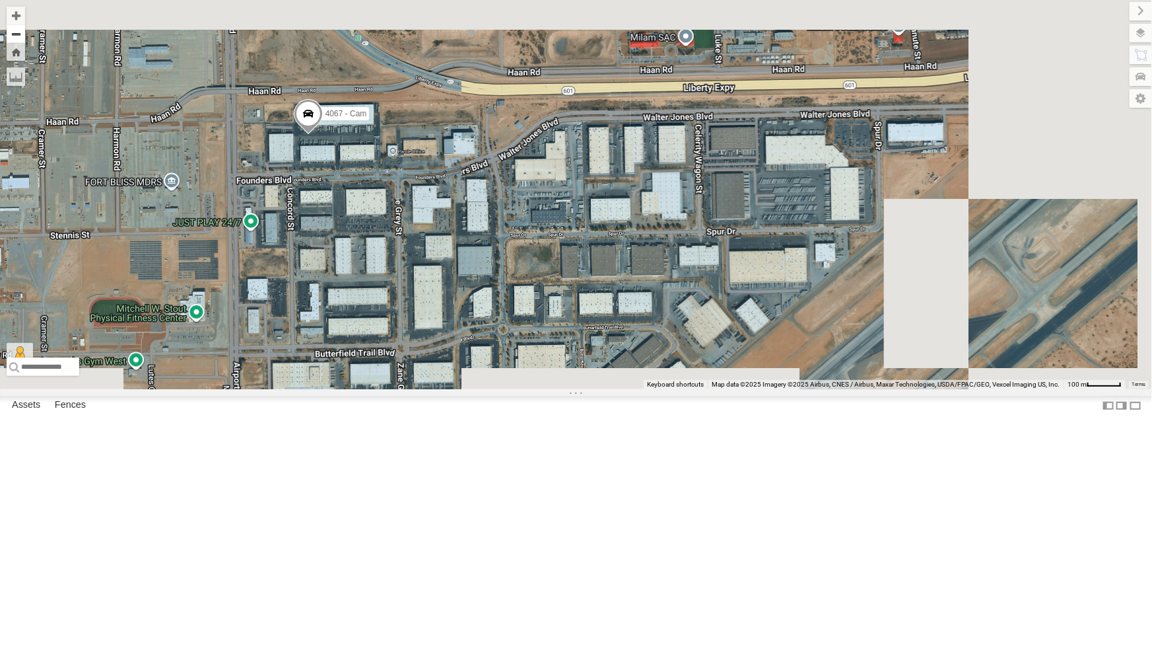
click at [13, 34] on button "Zoom out" at bounding box center [16, 33] width 18 height 18
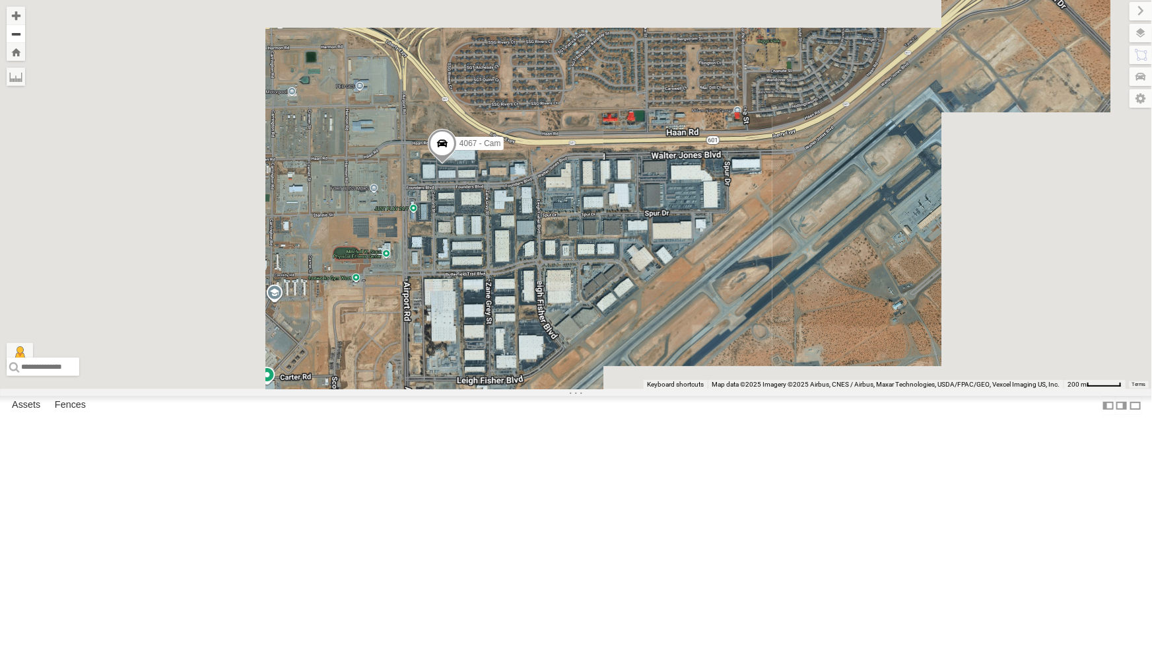
click at [13, 34] on button "Zoom out" at bounding box center [16, 33] width 18 height 18
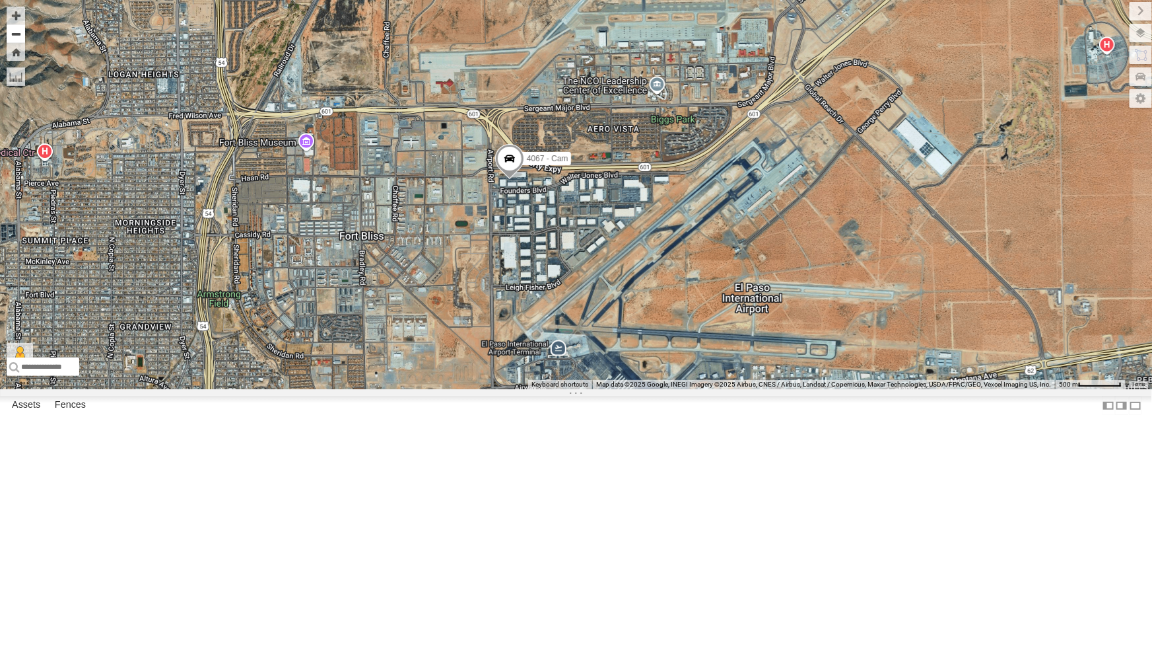
click at [13, 34] on button "Zoom out" at bounding box center [16, 33] width 18 height 18
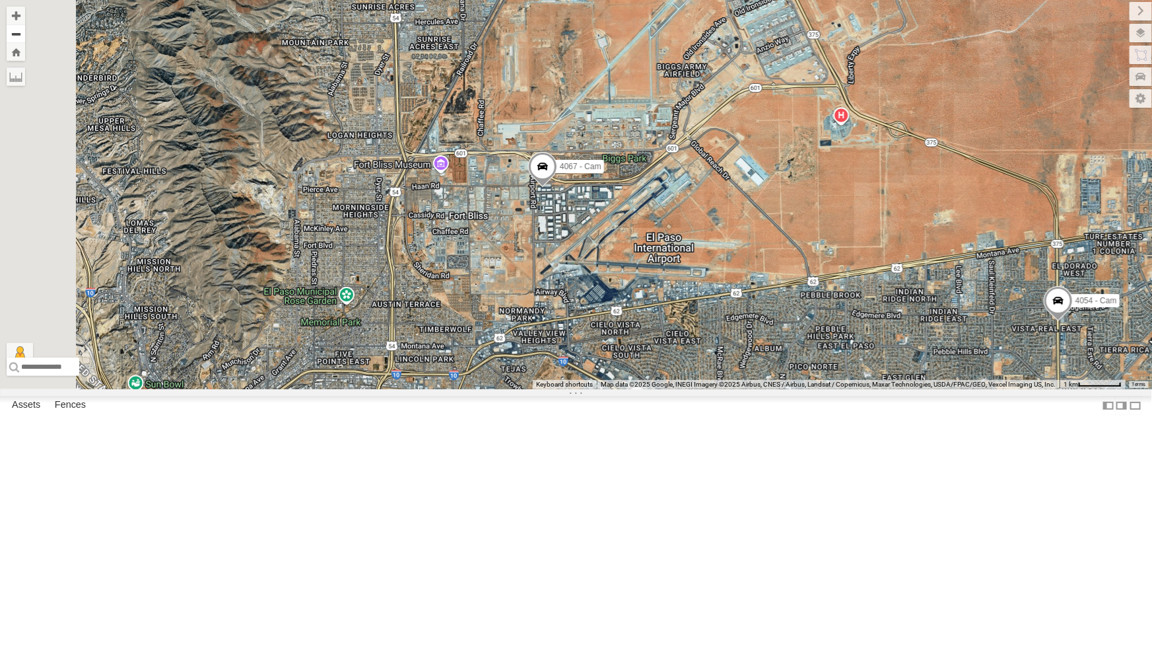
click at [13, 34] on button "Zoom out" at bounding box center [16, 33] width 18 height 18
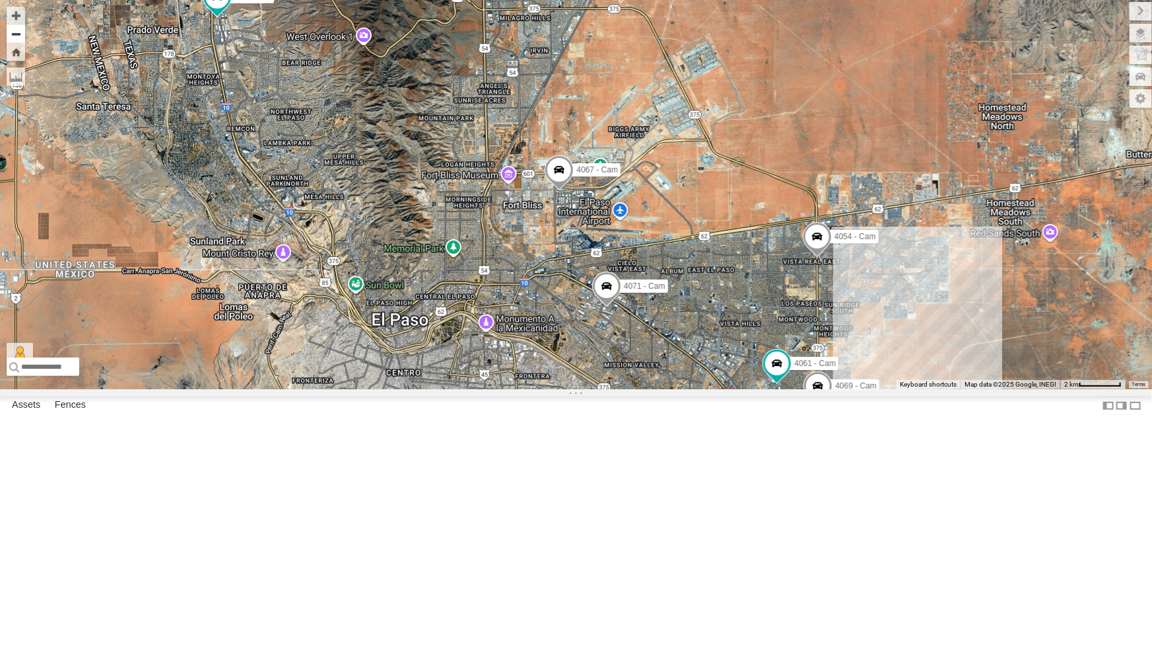
click at [13, 34] on button "Zoom out" at bounding box center [16, 33] width 18 height 18
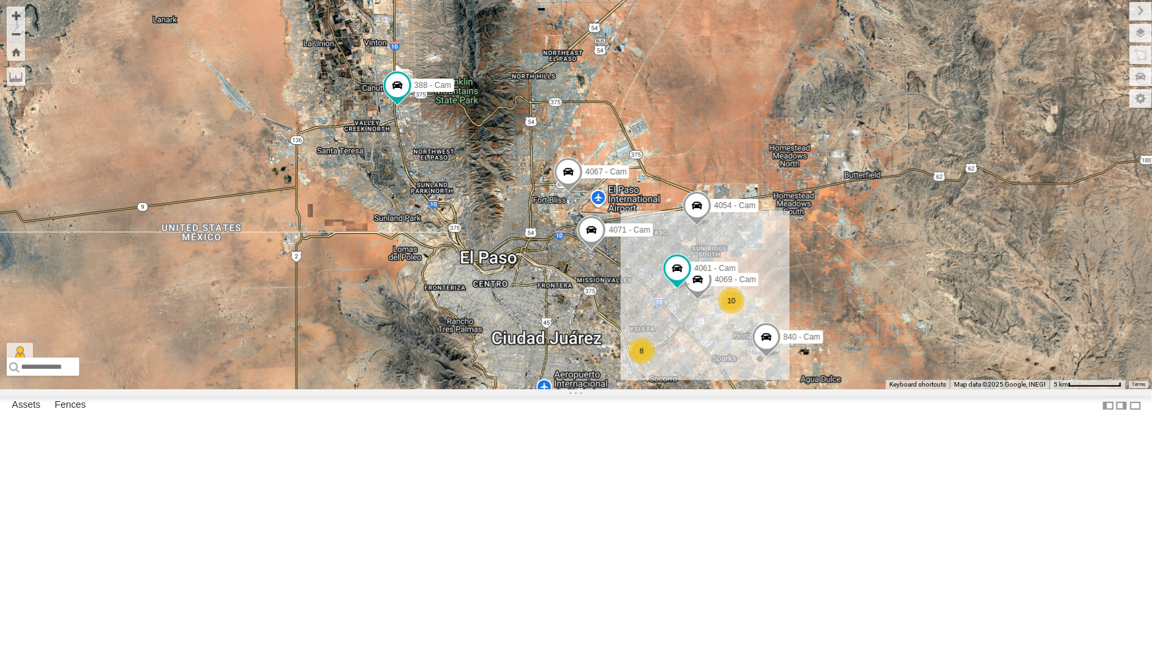
click at [632, 389] on div "4067 - Cam 4054 - Cam 4071 - Cam 4069 - Cam 4061 - Cam 840 - Cam 388 - Cam 10 8" at bounding box center [576, 194] width 1152 height 389
